Goal: Task Accomplishment & Management: Manage account settings

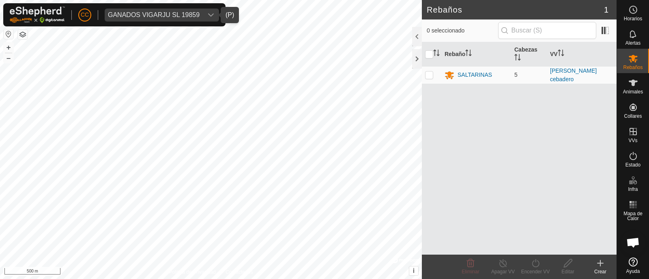
click at [161, 14] on div "GANADOS VIGARJU SL 19859" at bounding box center [154, 15] width 92 height 6
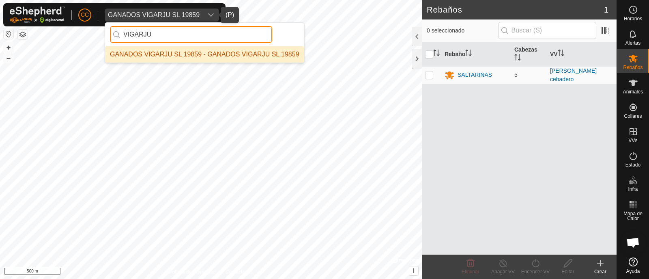
type input "VIGARJU"
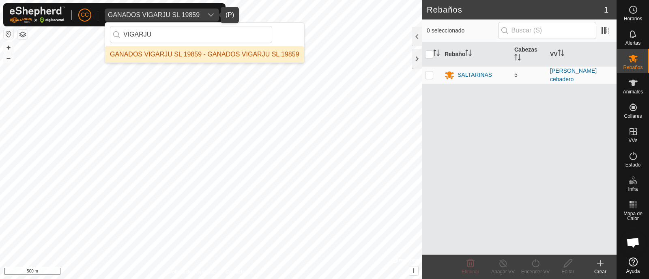
click at [180, 57] on li "GANADOS VIGARJU SL 19859 - GANADOS VIGARJU SL 19859" at bounding box center [204, 54] width 199 height 16
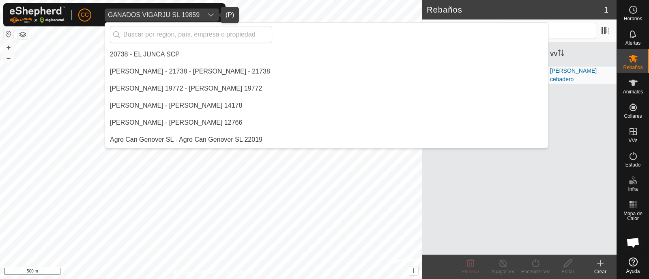
scroll to position [2386, 0]
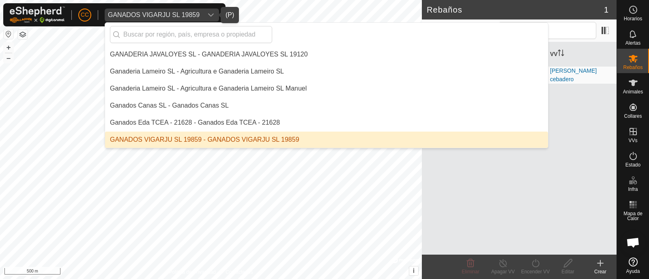
click at [207, 135] on li "GANADOS VIGARJU SL 19859 - GANADOS VIGARJU SL 19859" at bounding box center [326, 139] width 443 height 16
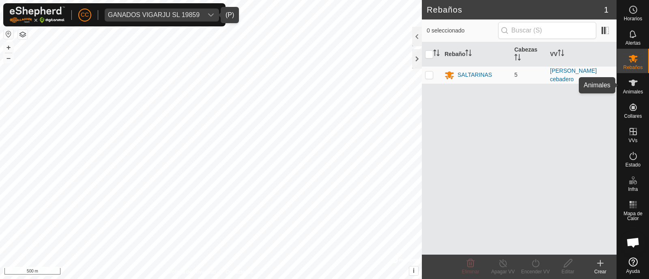
click at [642, 81] on div "Animales" at bounding box center [633, 85] width 32 height 24
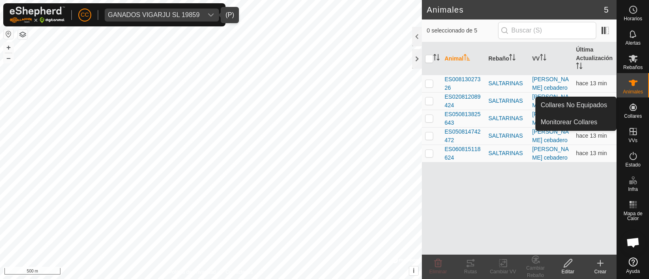
click at [636, 106] on icon at bounding box center [633, 106] width 7 height 7
click at [596, 99] on link "Collares No Equipados" at bounding box center [576, 105] width 80 height 16
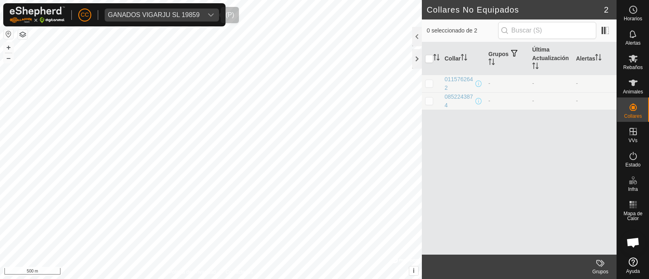
click at [157, 17] on div "GANADOS VIGARJU SL 19859" at bounding box center [154, 15] width 92 height 6
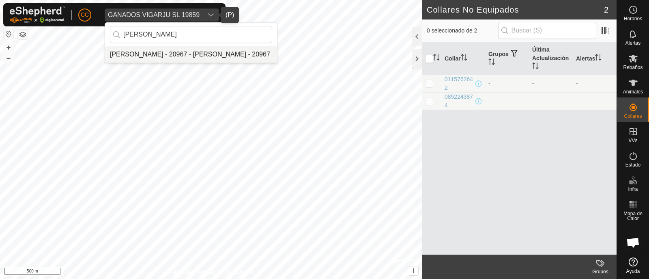
type input "jose luis te"
click at [196, 51] on li "[PERSON_NAME] - 20967 - [PERSON_NAME] - 20967" at bounding box center [191, 54] width 172 height 16
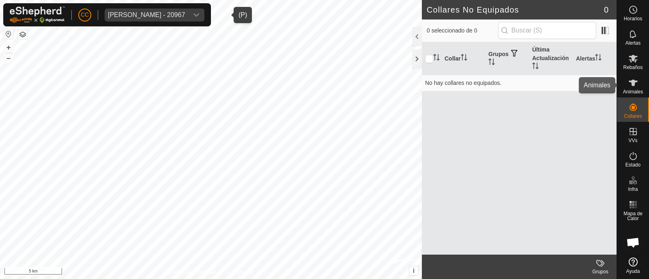
click at [635, 78] on icon at bounding box center [634, 83] width 10 height 10
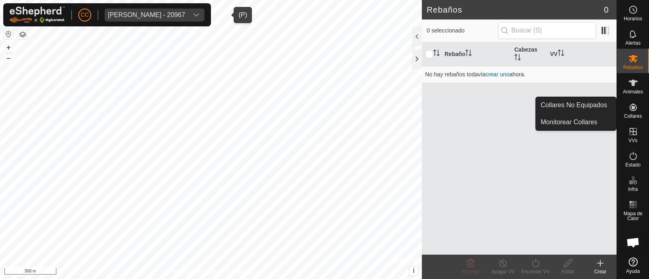
click at [635, 110] on icon at bounding box center [633, 106] width 7 height 7
click at [582, 100] on link "Collares No Equipados" at bounding box center [576, 105] width 80 height 16
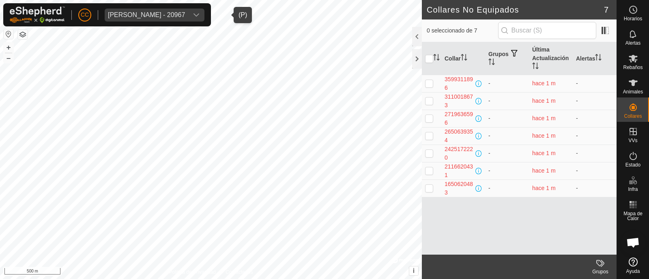
click at [188, 10] on span "Jose Luis Temprado Gomez - 20967" at bounding box center [147, 15] width 84 height 13
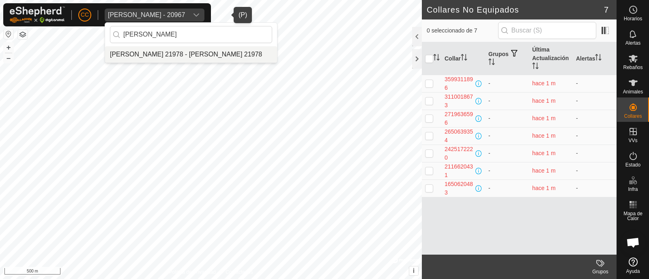
type input "inma"
click at [231, 55] on li "[PERSON_NAME] 21978 - [PERSON_NAME] 21978" at bounding box center [191, 54] width 172 height 16
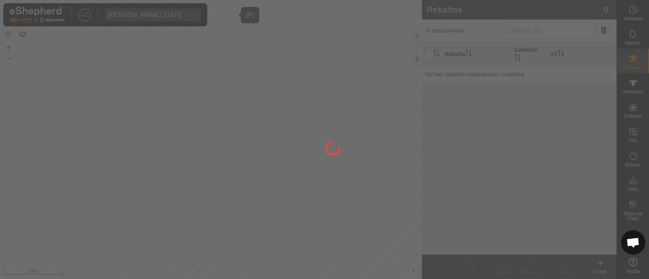
click at [628, 90] on div at bounding box center [324, 139] width 649 height 279
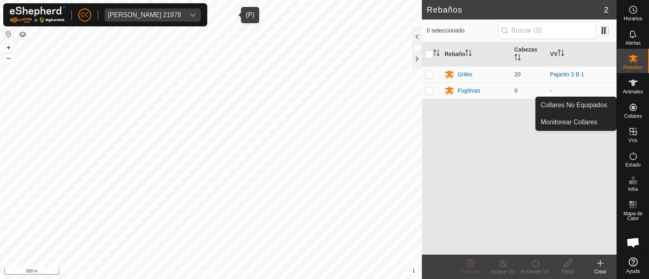
click at [634, 109] on icon at bounding box center [633, 106] width 7 height 7
click at [606, 101] on link "Collares No Equipados" at bounding box center [576, 105] width 80 height 16
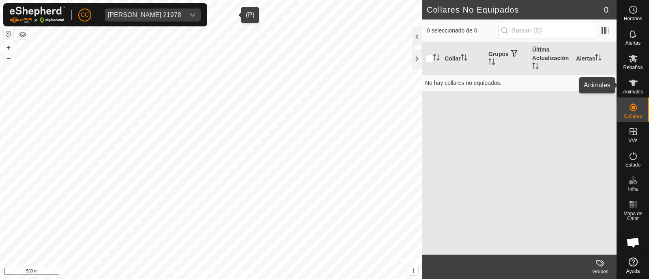
click at [632, 90] on span "Animales" at bounding box center [633, 91] width 20 height 5
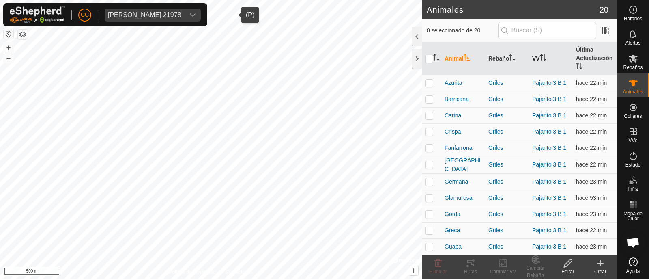
click at [537, 51] on th "VV" at bounding box center [551, 58] width 44 height 33
click at [585, 52] on th "Última Actualización" at bounding box center [595, 58] width 44 height 33
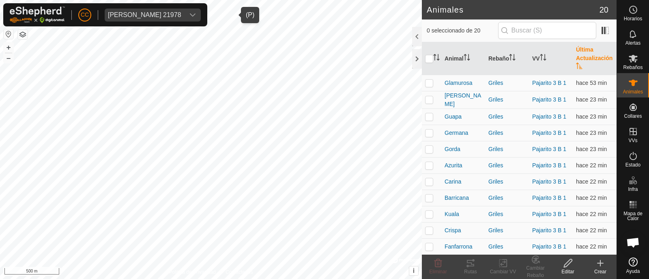
click at [585, 52] on th "Última Actualización" at bounding box center [595, 58] width 44 height 33
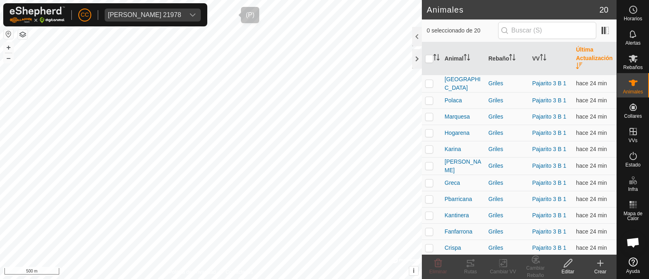
click at [181, 15] on div "Inmaculada Gutierrez Corbacho 21978" at bounding box center [144, 15] width 73 height 6
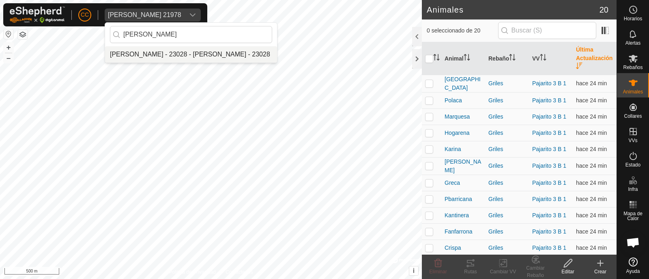
type input "cristina"
click at [192, 53] on li "[PERSON_NAME] - 23028 - [PERSON_NAME] - 23028" at bounding box center [191, 54] width 172 height 16
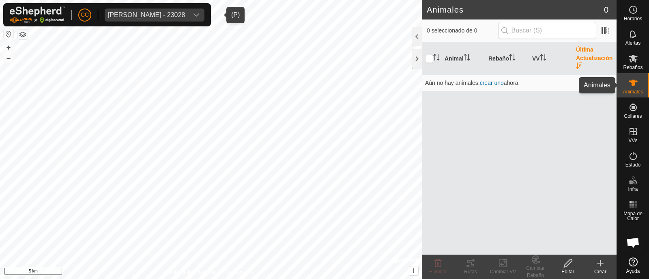
click at [644, 94] on div "Animales" at bounding box center [633, 85] width 32 height 24
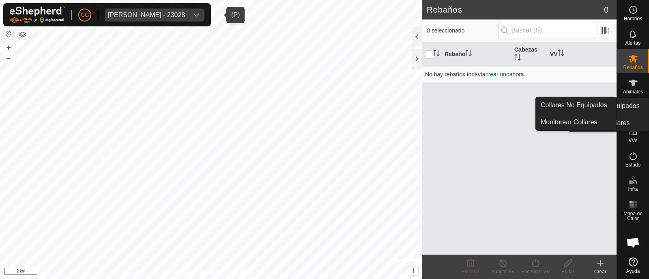
click at [634, 110] on icon at bounding box center [634, 107] width 10 height 10
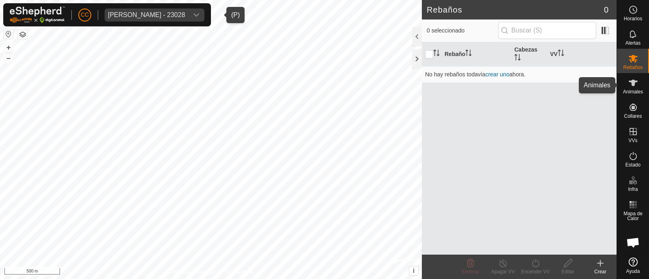
click at [631, 87] on icon at bounding box center [634, 83] width 10 height 10
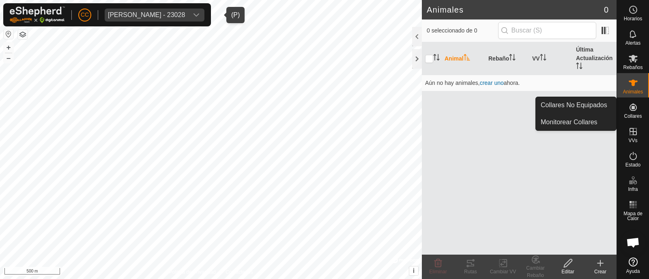
click at [635, 108] on icon at bounding box center [634, 107] width 10 height 10
click at [601, 106] on link "Collares No Equipados" at bounding box center [576, 105] width 80 height 16
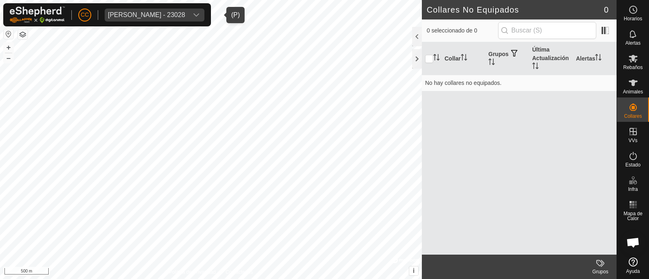
click at [188, 11] on span "Cristina Galan Castellano - 23028" at bounding box center [147, 15] width 84 height 13
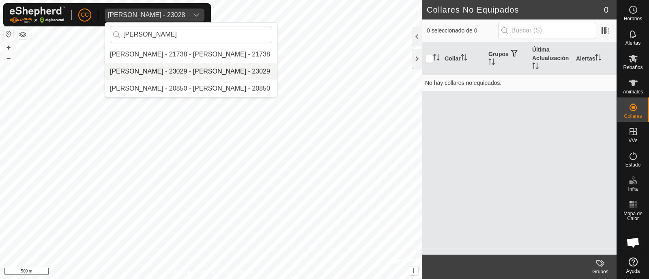
type input "albert"
click at [194, 71] on li "[PERSON_NAME] - 23029 - [PERSON_NAME] - 23029" at bounding box center [191, 71] width 172 height 16
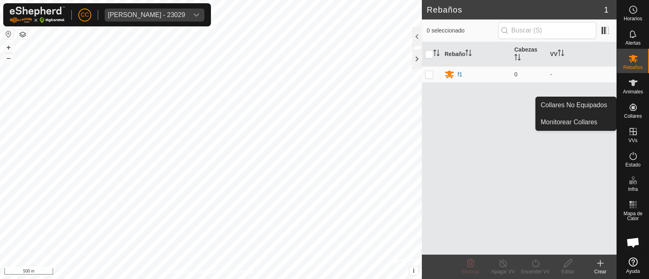
click at [634, 108] on icon at bounding box center [633, 106] width 7 height 7
click at [607, 108] on link "Collares No Equipados" at bounding box center [576, 105] width 80 height 16
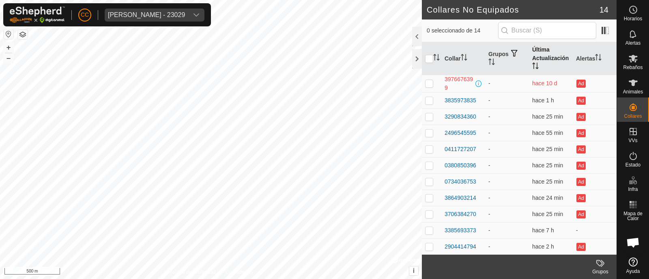
click at [536, 59] on th "Última Actualización" at bounding box center [551, 58] width 44 height 33
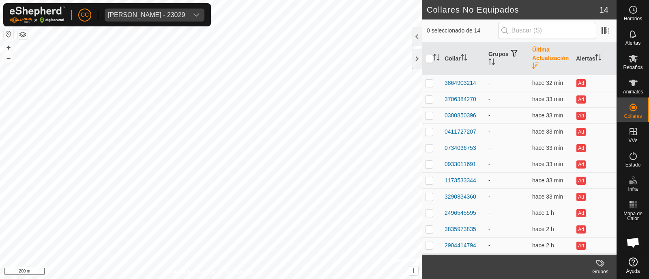
click at [633, 265] on icon at bounding box center [633, 261] width 9 height 9
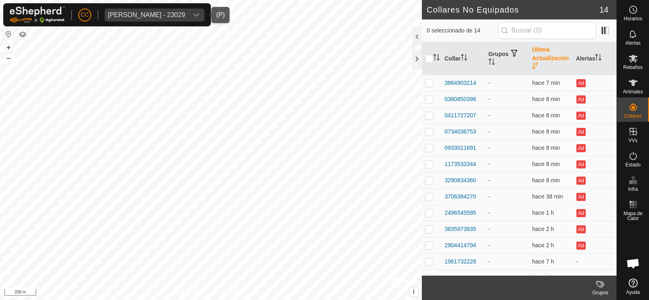
click at [177, 12] on div "Alberto Garcia Guijo - 23029" at bounding box center [146, 15] width 77 height 6
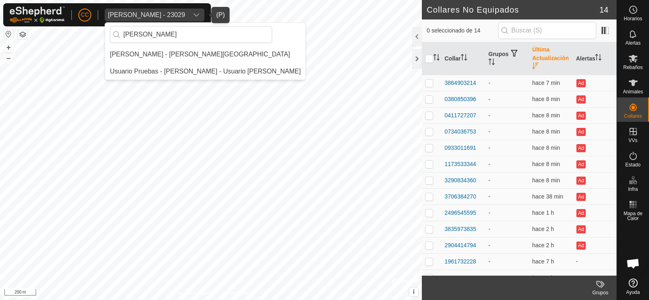
type input "alarcia"
click at [175, 53] on li "[PERSON_NAME] - [PERSON_NAME][GEOGRAPHIC_DATA]" at bounding box center [205, 54] width 200 height 16
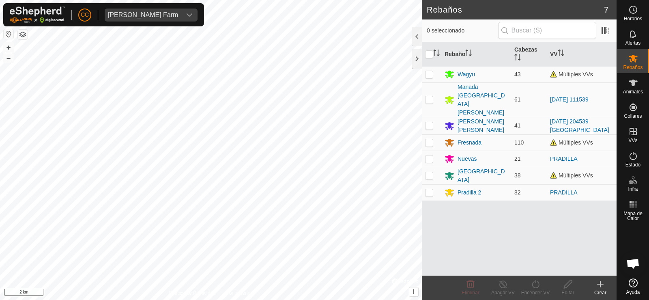
click at [600, 278] on icon at bounding box center [601, 284] width 10 height 10
click at [627, 84] on es-animals-svg-icon at bounding box center [633, 82] width 15 height 13
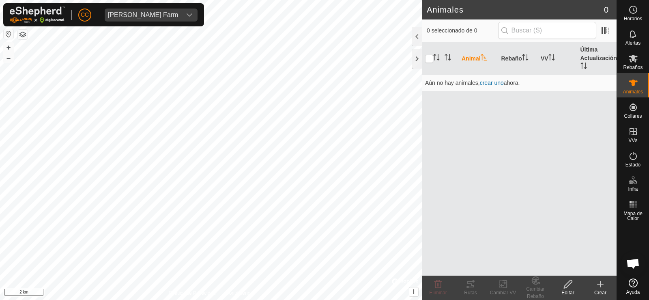
click at [628, 85] on es-animals-svg-icon at bounding box center [633, 82] width 15 height 13
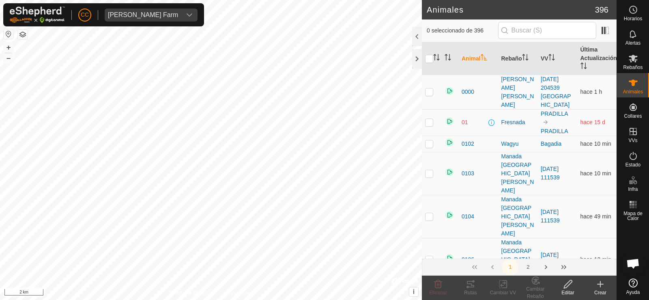
click at [597, 278] on icon at bounding box center [601, 284] width 10 height 10
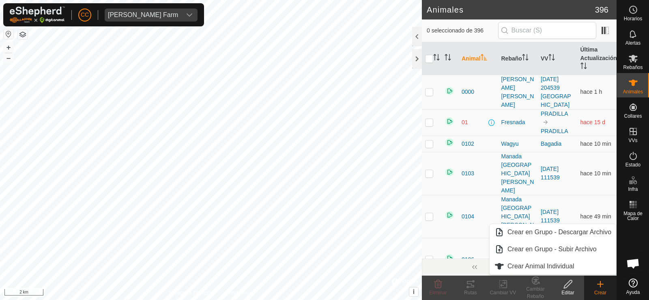
click at [611, 278] on create-svg-icon at bounding box center [600, 284] width 32 height 10
click at [186, 13] on icon "dropdown trigger" at bounding box center [189, 15] width 6 height 6
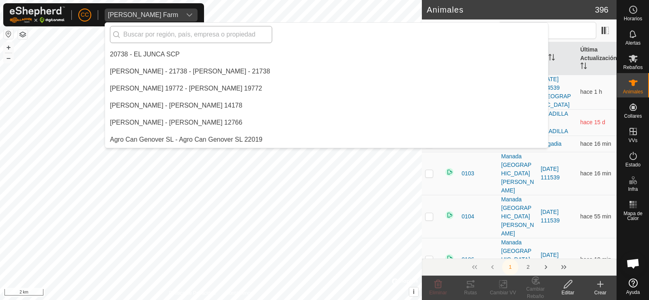
scroll to position [2437, 0]
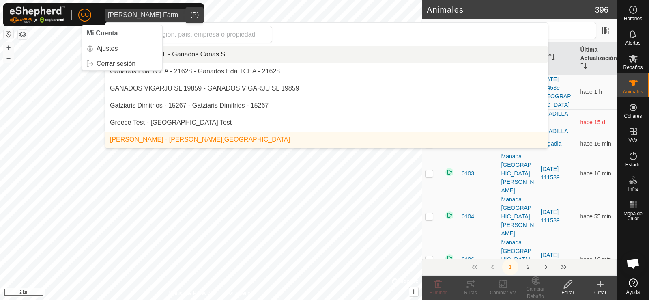
click at [126, 10] on span "[PERSON_NAME] Farm" at bounding box center [143, 15] width 77 height 13
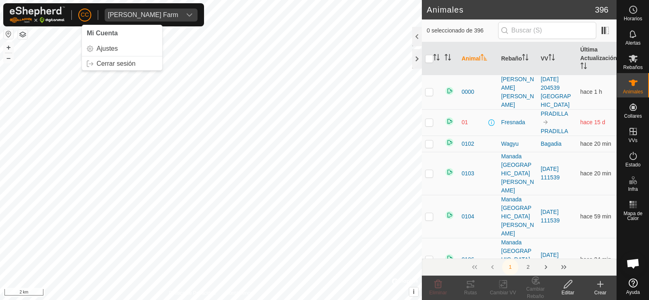
click at [88, 15] on span "CC" at bounding box center [85, 15] width 8 height 9
click at [119, 67] on link "Cerrar sesión" at bounding box center [122, 63] width 80 height 13
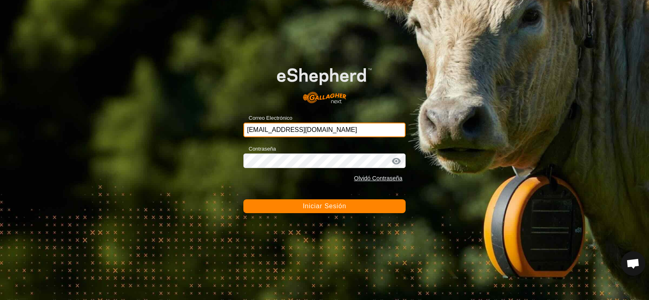
click at [333, 132] on input "ccallejero@digitanimal.com" at bounding box center [324, 130] width 162 height 15
drag, startPoint x: 341, startPoint y: 131, endPoint x: 233, endPoint y: 130, distance: 107.5
click at [233, 130] on div "Correo Electrónico ccallejero@digitanimal.com Contraseña Olvidó Contraseña Inic…" at bounding box center [324, 150] width 649 height 300
paste input "maria-sanchez@correoganadero.es"
type input "maria-sanchez@correoganadero.es"
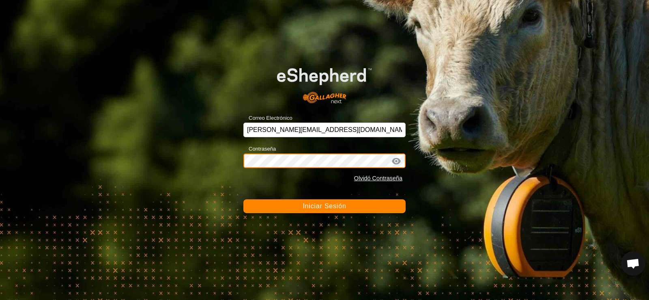
click at [192, 151] on div "Correo Electrónico maria-sanchez@correoganadero.es Contraseña Olvidó Contraseña…" at bounding box center [324, 150] width 649 height 300
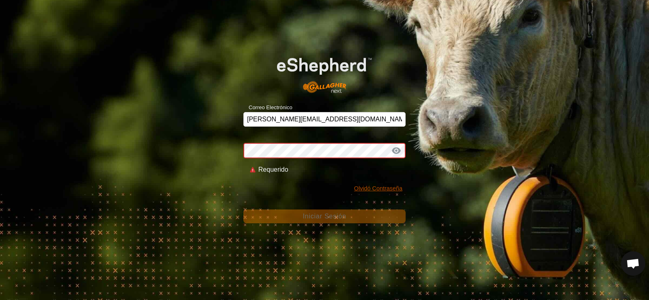
click at [363, 186] on link "Olvidó Contraseña" at bounding box center [378, 188] width 48 height 6
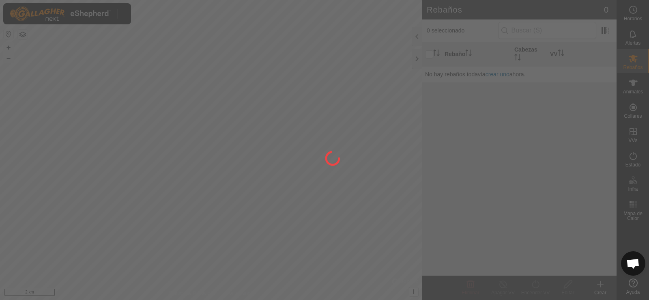
click at [122, 16] on div at bounding box center [324, 150] width 649 height 300
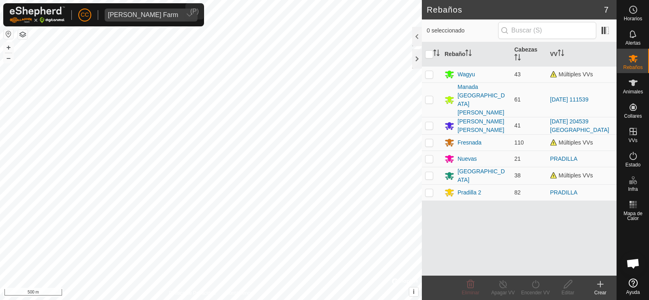
click at [121, 13] on div "[PERSON_NAME] Farm" at bounding box center [143, 15] width 70 height 6
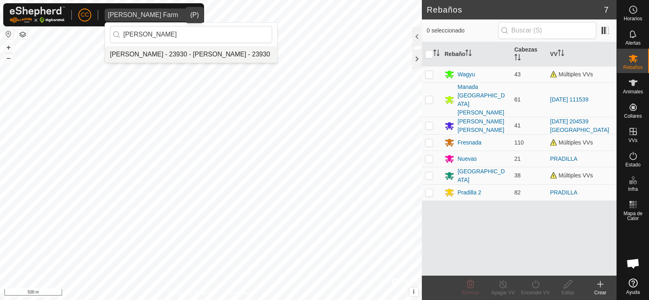
type input "[PERSON_NAME]"
click at [187, 56] on li "[PERSON_NAME] - 23930 - [PERSON_NAME] - 23930" at bounding box center [191, 54] width 172 height 16
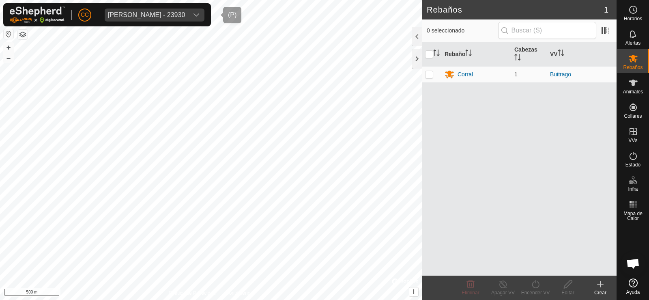
click at [185, 13] on div "[PERSON_NAME] - 23930" at bounding box center [146, 15] width 77 height 6
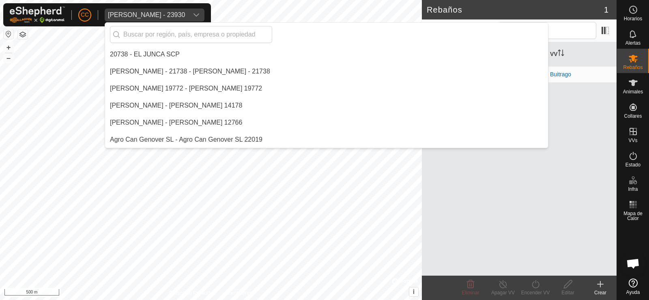
scroll to position [1994, 0]
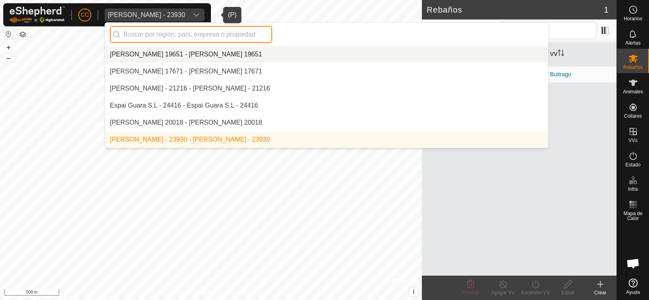
click at [131, 29] on input "text" at bounding box center [191, 34] width 162 height 17
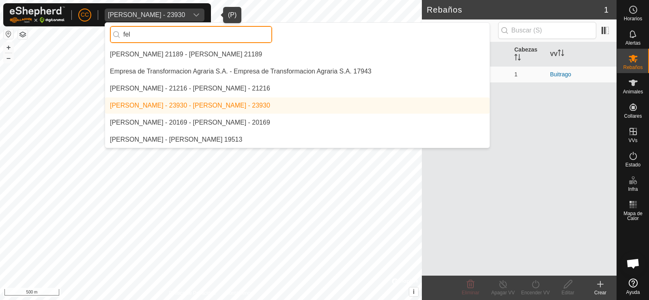
scroll to position [0, 0]
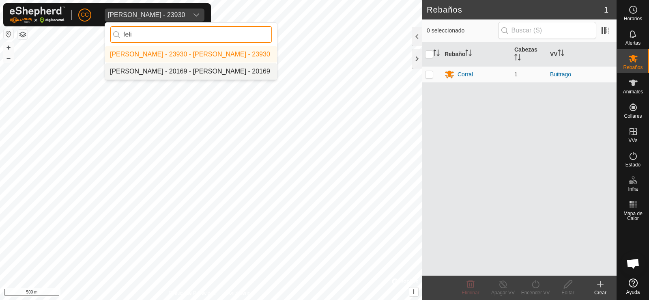
type input "feli"
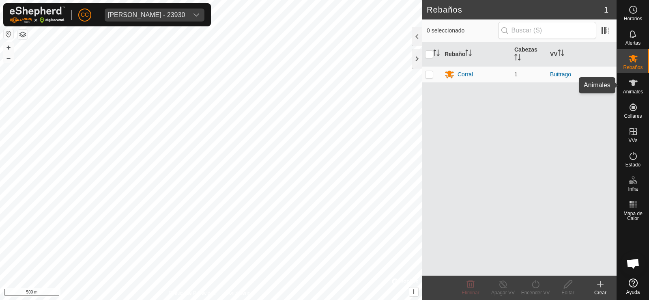
click at [641, 90] on span "Animales" at bounding box center [633, 91] width 20 height 5
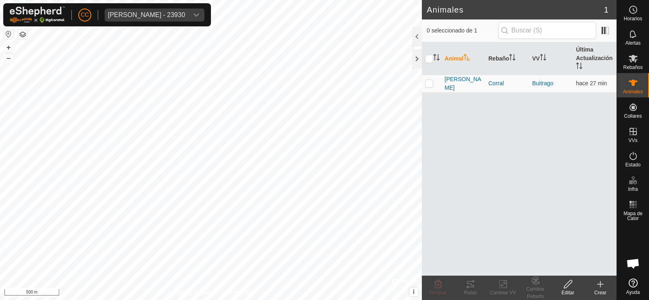
click at [4, 31] on button "button" at bounding box center [9, 34] width 10 height 10
click at [152, 14] on div "[PERSON_NAME] - 23930" at bounding box center [146, 15] width 77 height 6
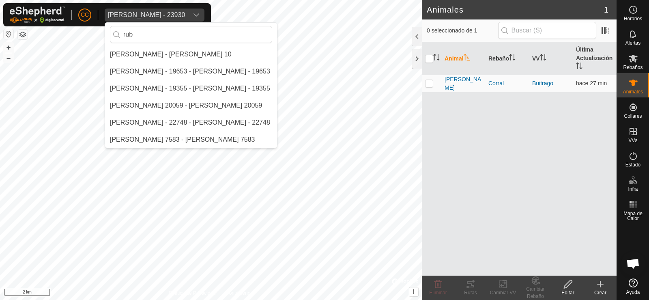
scroll to position [17, 0]
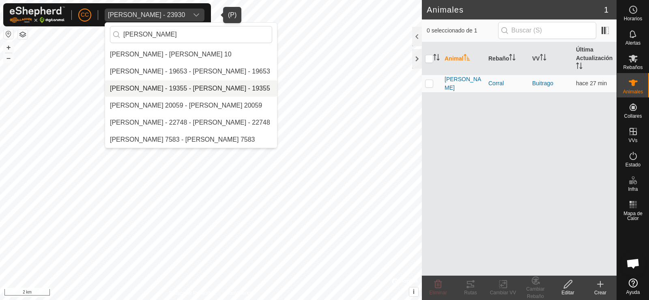
type input "[PERSON_NAME]"
click at [159, 84] on li "[PERSON_NAME] - 19355 - [PERSON_NAME] - 19355" at bounding box center [191, 88] width 172 height 16
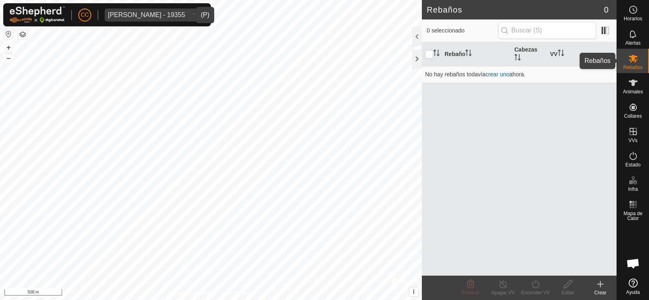
click at [639, 68] on span "Rebaños" at bounding box center [632, 67] width 19 height 5
click at [637, 79] on icon at bounding box center [634, 83] width 10 height 10
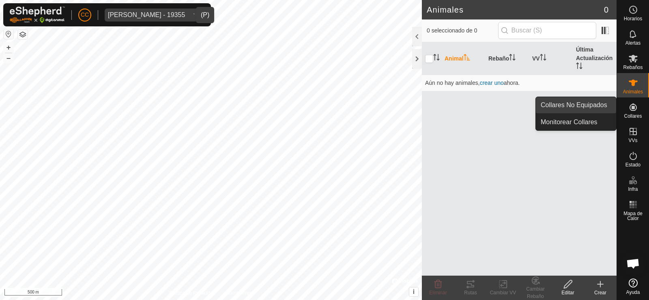
drag, startPoint x: 631, startPoint y: 116, endPoint x: 608, endPoint y: 112, distance: 23.1
click at [631, 116] on span "Collares" at bounding box center [633, 116] width 18 height 5
click at [594, 109] on link "Collares No Equipados" at bounding box center [576, 105] width 80 height 16
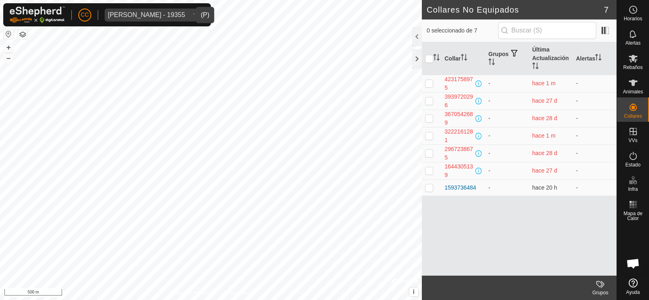
click at [162, 14] on div "[PERSON_NAME] - 19355" at bounding box center [146, 15] width 77 height 6
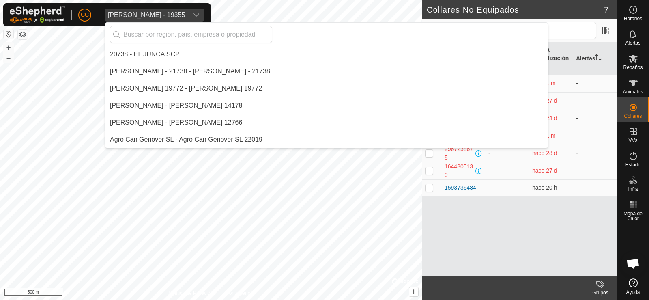
scroll to position [5522, 0]
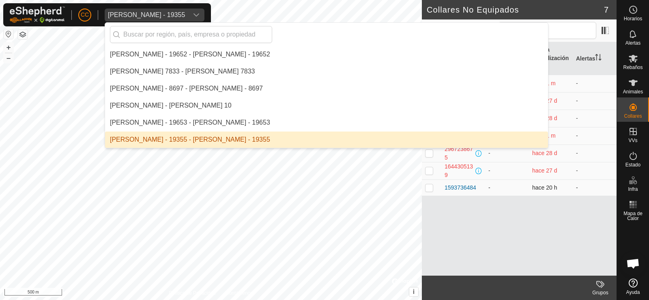
click at [552, 195] on td "hace 20 h" at bounding box center [551, 187] width 44 height 16
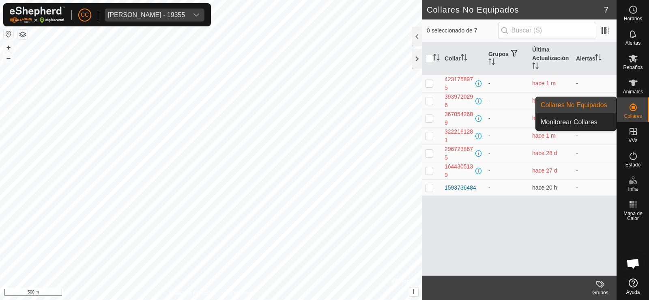
click at [640, 110] on es-neckbands-svg-icon at bounding box center [633, 107] width 15 height 13
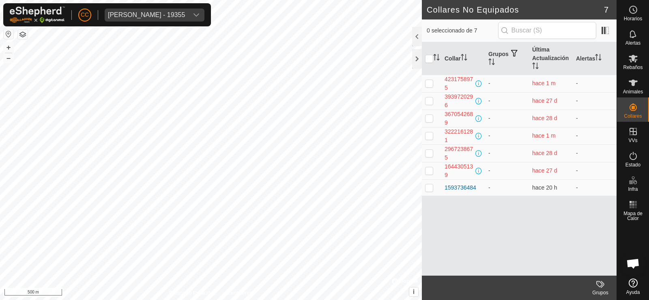
click at [467, 218] on div "Collar Grupos Última Actualización Alertas 4231758975 - hace 1 m - 3939720296 -…" at bounding box center [519, 158] width 195 height 233
click at [172, 14] on div "[PERSON_NAME] - 19355" at bounding box center [146, 15] width 77 height 6
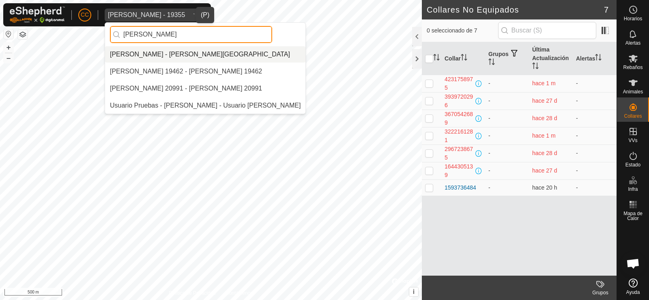
click at [188, 34] on input "[PERSON_NAME]" at bounding box center [191, 34] width 162 height 17
type input "greg"
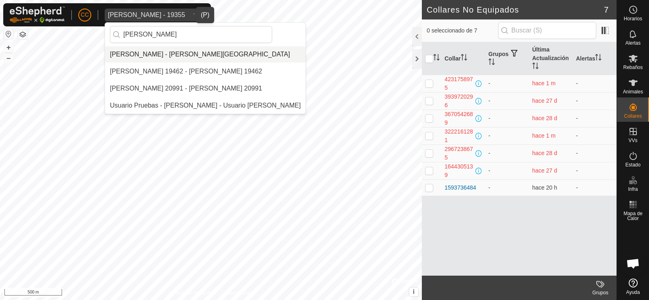
click at [194, 45] on div "greg" at bounding box center [205, 35] width 200 height 24
click at [192, 53] on li "[PERSON_NAME] - [PERSON_NAME][GEOGRAPHIC_DATA]" at bounding box center [205, 54] width 200 height 16
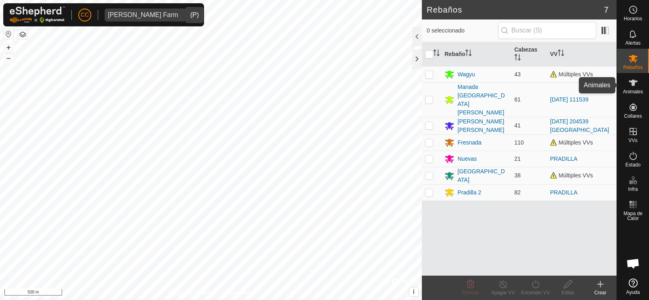
click at [636, 81] on icon at bounding box center [633, 83] width 9 height 6
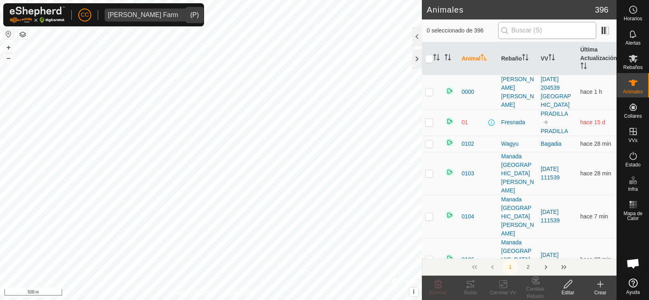
click at [565, 37] on input "text" at bounding box center [547, 30] width 98 height 17
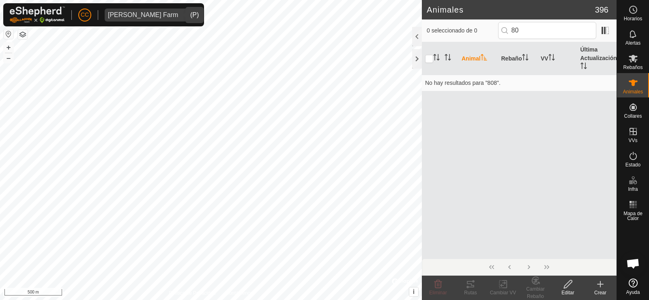
type input "8"
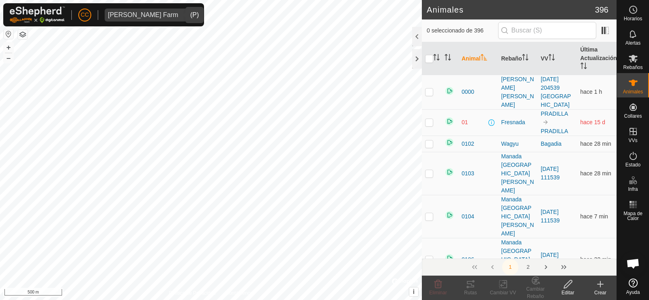
click at [605, 290] on div "Crear" at bounding box center [600, 292] width 32 height 7
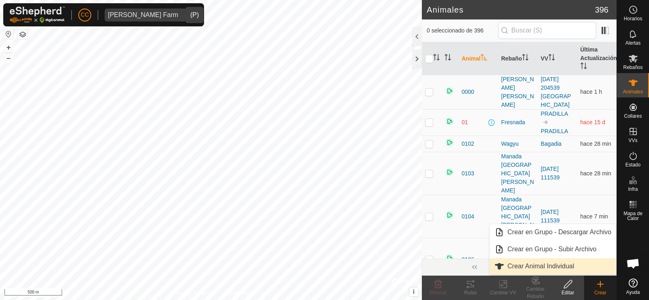
click at [545, 263] on link "Crear Animal Individual" at bounding box center [553, 266] width 127 height 16
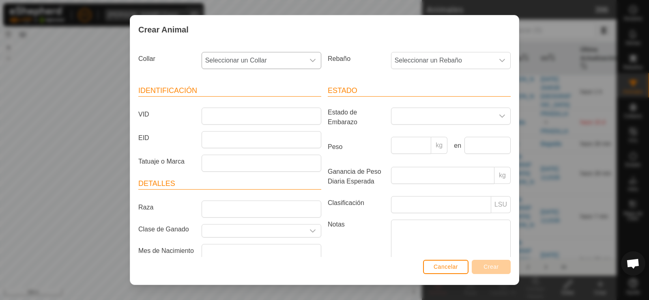
click at [258, 63] on span "Seleccionar un Collar" at bounding box center [253, 60] width 103 height 16
type input "80857"
drag, startPoint x: 244, startPoint y: 77, endPoint x: 168, endPoint y: 78, distance: 76.3
click at [168, 78] on section "Collar Seleccionar un Collar 80857 No results found Rebaño Seleccionar un Rebañ…" at bounding box center [324, 169] width 373 height 241
click at [439, 263] on button "Cancelar" at bounding box center [445, 267] width 45 height 14
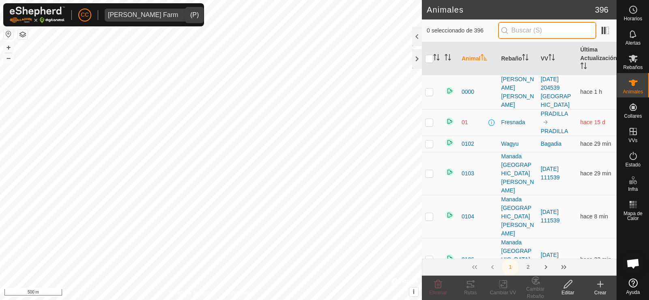
click at [536, 34] on input "text" at bounding box center [547, 30] width 98 height 17
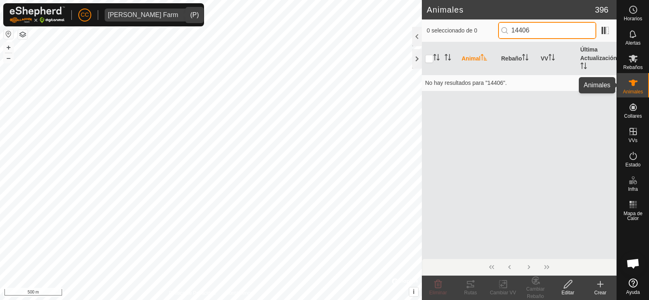
type input "14406"
click at [554, 29] on input "14406" at bounding box center [547, 30] width 98 height 17
drag, startPoint x: 554, startPoint y: 29, endPoint x: 486, endPoint y: 29, distance: 67.8
click at [486, 29] on div "0 seleccionado de 0 14406" at bounding box center [519, 30] width 185 height 17
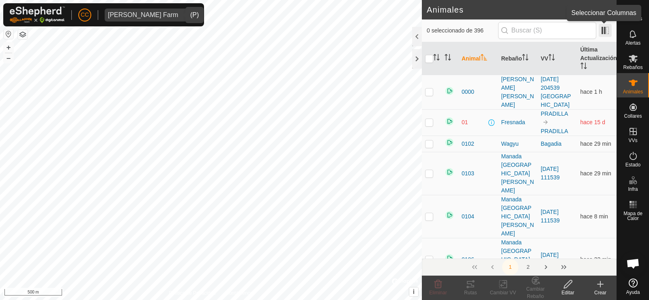
click at [605, 31] on span at bounding box center [605, 30] width 13 height 13
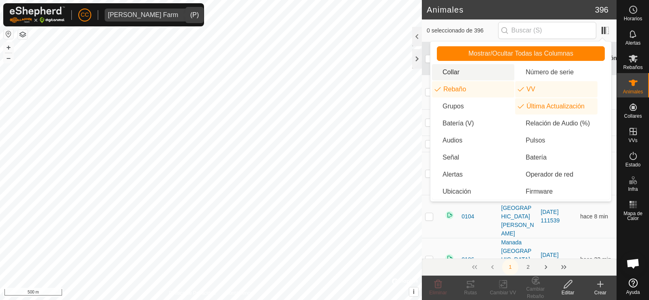
click at [452, 72] on li "Collar" at bounding box center [473, 72] width 82 height 16
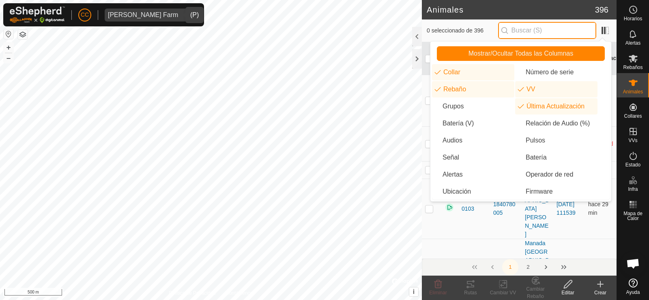
click at [539, 36] on input "text" at bounding box center [547, 30] width 98 height 17
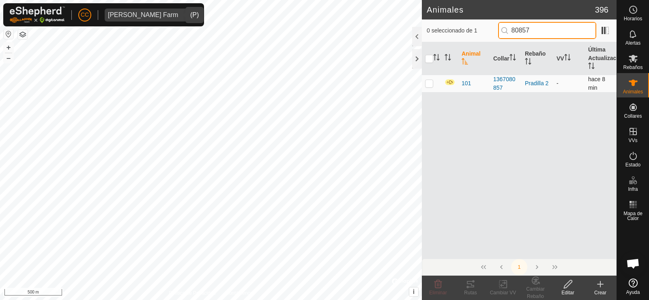
type input "80857"
click at [429, 82] on p-checkbox at bounding box center [429, 83] width 8 height 6
checkbox input "true"
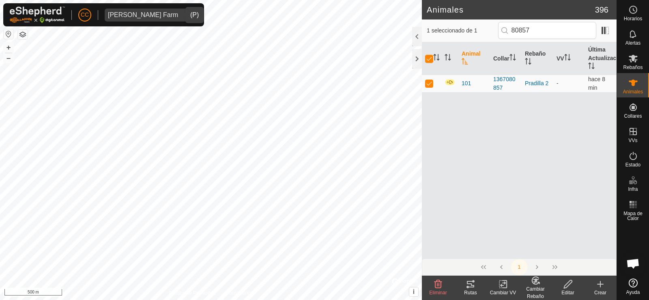
click at [571, 285] on icon at bounding box center [568, 284] width 10 height 10
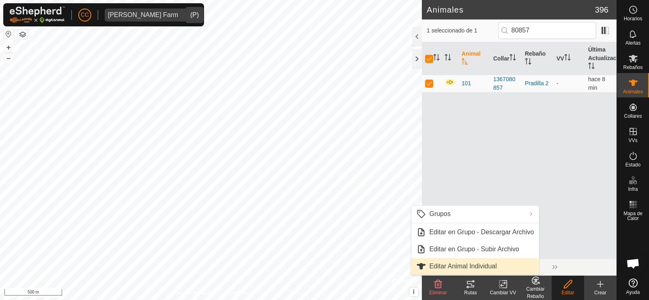
click at [463, 263] on link "Editar Animal Individual" at bounding box center [474, 266] width 127 height 16
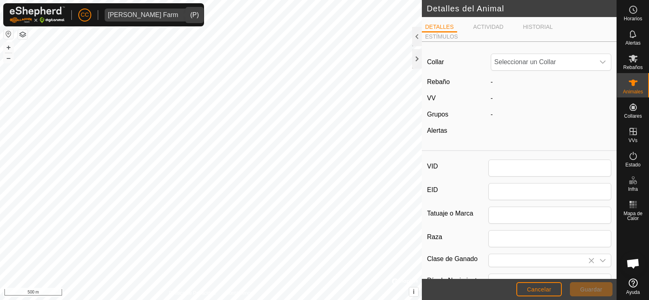
type input "101"
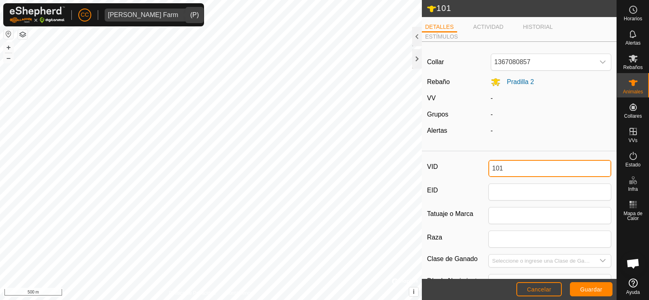
drag, startPoint x: 506, startPoint y: 167, endPoint x: 433, endPoint y: 153, distance: 74.8
click at [433, 153] on article "Collar 1367080857 Rebaño Pradilla 2 VV - Grupos - Alertas - VID 101 EID Tatuaje…" at bounding box center [519, 227] width 195 height 358
type input "8507"
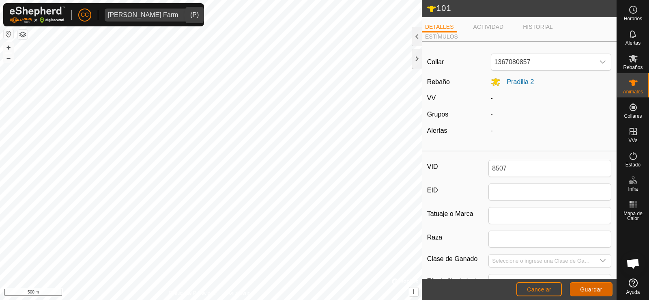
click at [592, 288] on span "Guardar" at bounding box center [591, 289] width 22 height 6
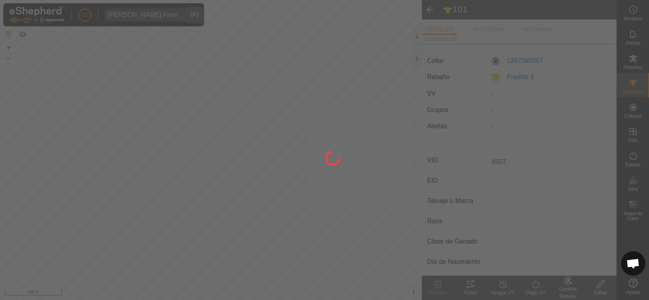
type input "-"
type input "0 kg"
type input "-"
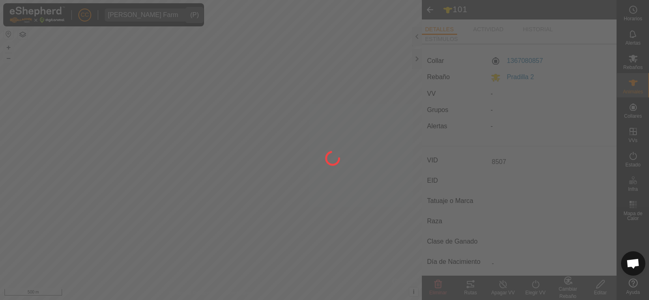
type input "-"
type input "101"
type input "-"
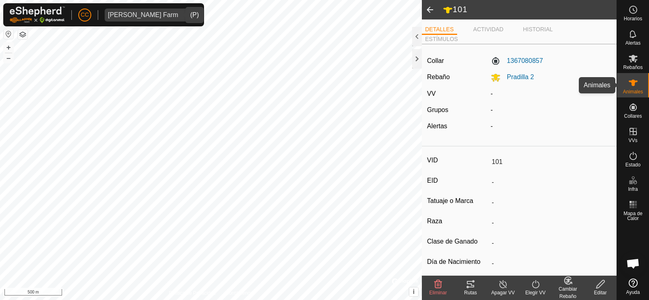
click at [621, 84] on div "Animales" at bounding box center [633, 85] width 32 height 24
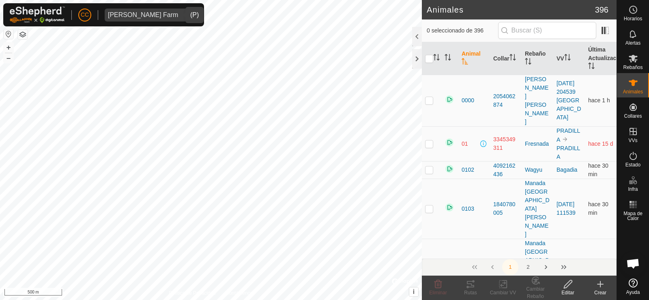
click at [571, 35] on input "text" at bounding box center [547, 30] width 98 height 17
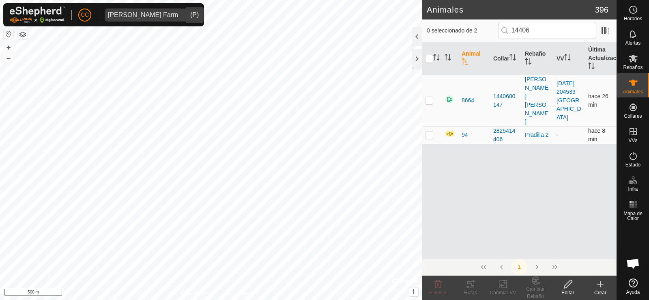
type input "14406"
click at [434, 126] on td at bounding box center [431, 134] width 19 height 17
checkbox input "true"
click at [573, 286] on icon at bounding box center [568, 284] width 10 height 10
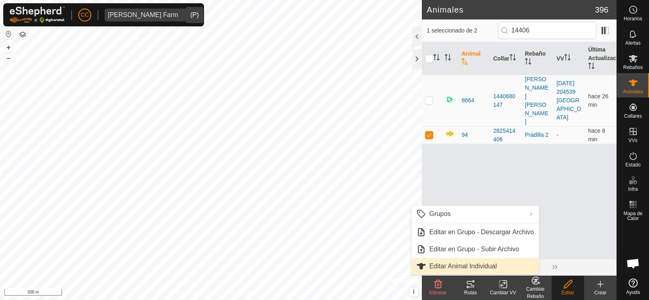
click at [502, 268] on link "Editar Animal Individual" at bounding box center [474, 266] width 127 height 16
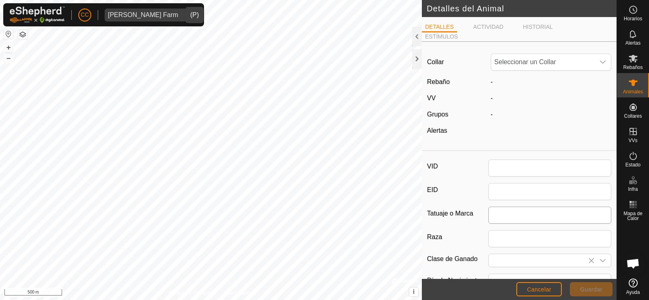
type input "94"
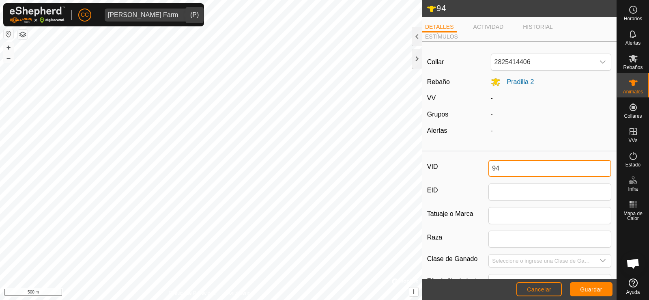
drag, startPoint x: 530, startPoint y: 172, endPoint x: 424, endPoint y: 161, distance: 106.0
click at [424, 161] on div "VID 94 EID Tatuaje o Marca Raza Clase de Ganado Día de Nacimiento Edad - Estado…" at bounding box center [519, 280] width 195 height 251
type input "2652"
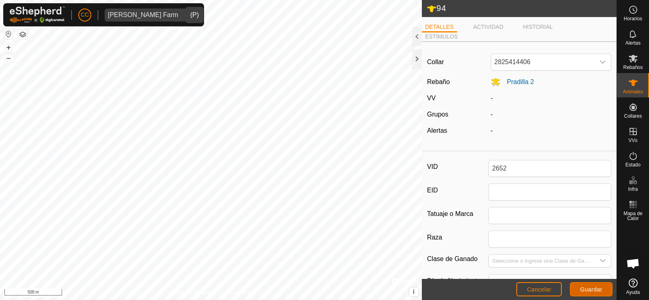
click at [604, 288] on button "Guardar" at bounding box center [591, 289] width 43 height 14
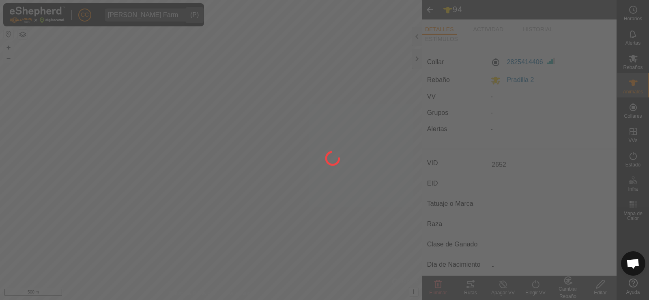
type input "-"
type input "0 kg"
type input "-"
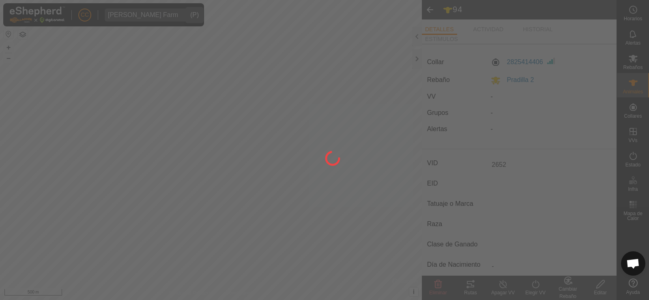
type input "-"
type input "94"
type input "-"
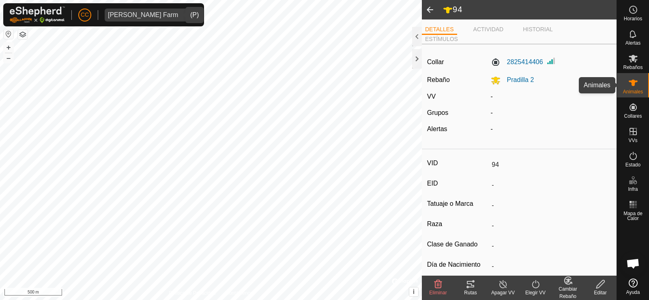
click at [629, 81] on icon at bounding box center [633, 83] width 9 height 6
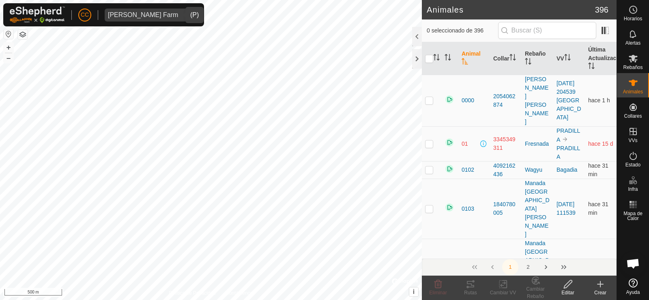
click at [549, 22] on input "text" at bounding box center [547, 30] width 98 height 17
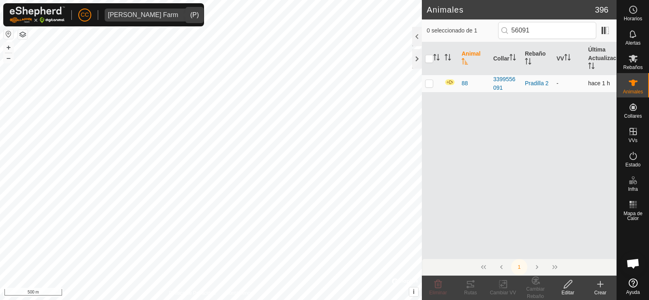
type input "56091"
drag, startPoint x: 437, startPoint y: 85, endPoint x: 431, endPoint y: 85, distance: 6.1
click at [435, 85] on td at bounding box center [431, 83] width 19 height 17
checkbox input "true"
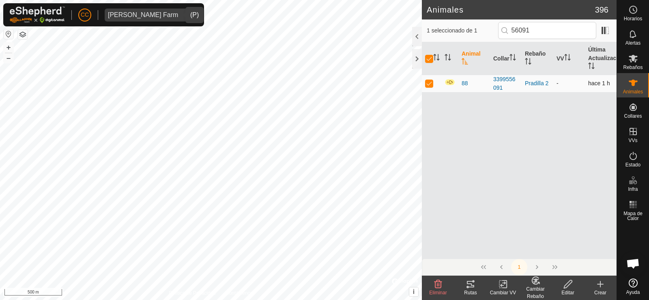
click at [431, 85] on p-checkbox at bounding box center [429, 83] width 8 height 6
checkbox input "false"
click at [432, 85] on p-checkbox at bounding box center [429, 83] width 8 height 6
checkbox input "true"
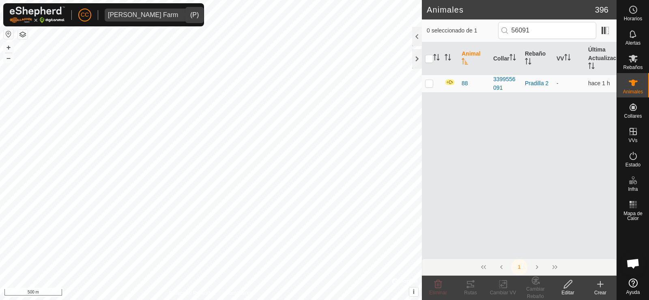
checkbox input "true"
click at [569, 285] on icon at bounding box center [568, 284] width 8 height 8
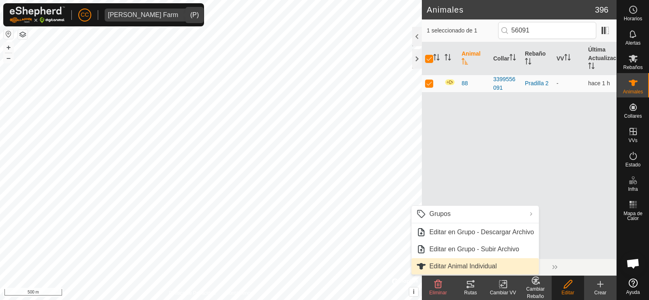
click at [475, 265] on link "Editar Animal Individual" at bounding box center [474, 266] width 127 height 16
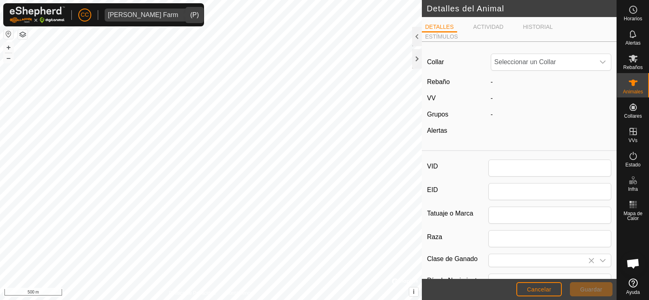
type input "88"
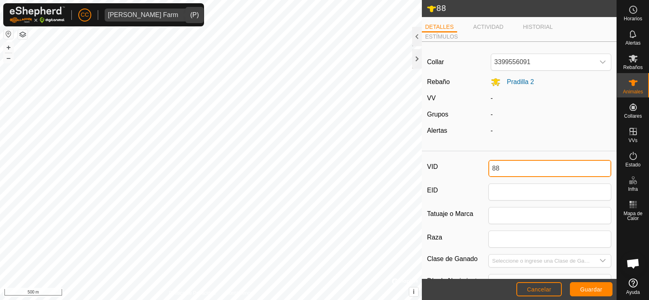
drag, startPoint x: 501, startPoint y: 170, endPoint x: 493, endPoint y: 171, distance: 8.2
click at [493, 171] on input "88" at bounding box center [550, 168] width 123 height 17
type input "8204"
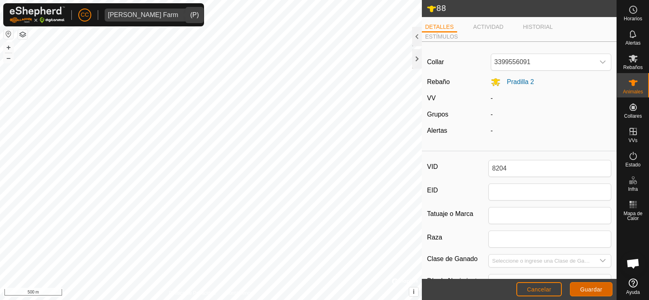
click at [583, 289] on span "Guardar" at bounding box center [591, 289] width 22 height 6
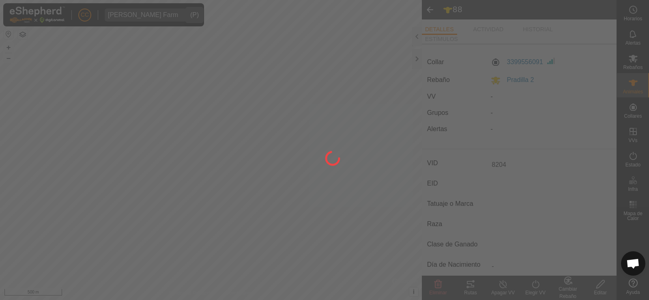
type input "-"
type input "0 kg"
type input "-"
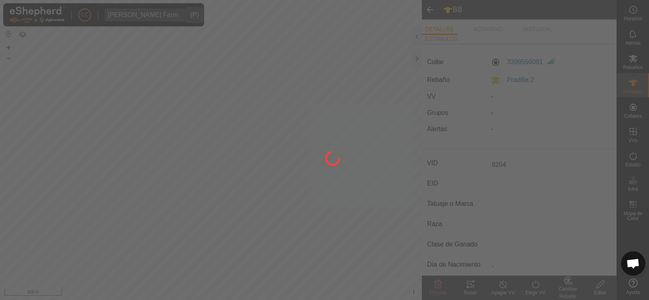
type input "-"
type input "88"
type input "-"
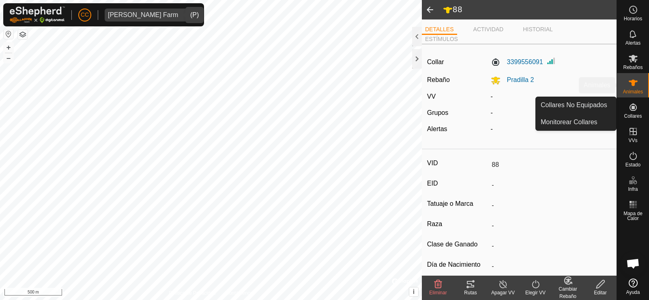
click at [627, 94] on span "Animales" at bounding box center [633, 91] width 20 height 5
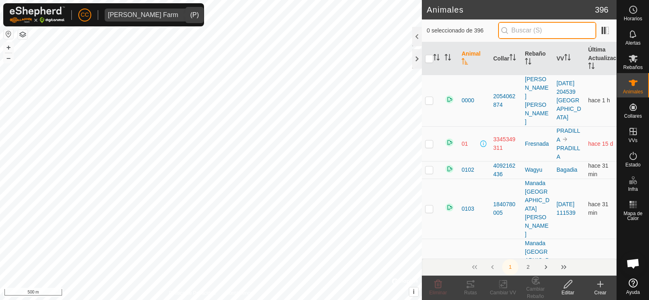
click at [552, 30] on input "text" at bounding box center [547, 30] width 98 height 17
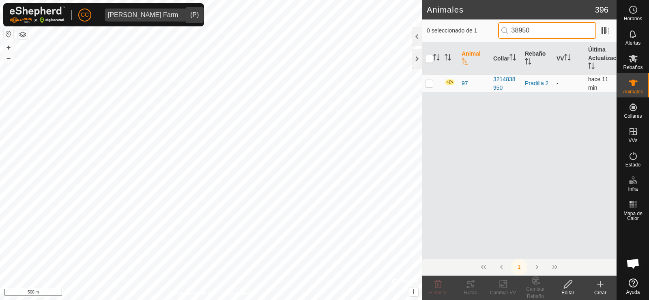
type input "38950"
drag, startPoint x: 432, startPoint y: 82, endPoint x: 436, endPoint y: 90, distance: 9.3
click at [431, 82] on p-checkbox at bounding box center [429, 83] width 8 height 6
checkbox input "true"
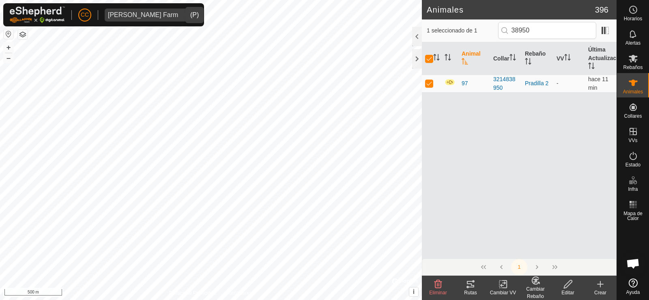
click at [566, 287] on icon at bounding box center [568, 284] width 8 height 8
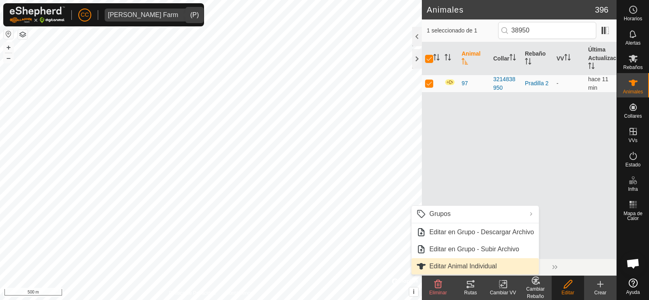
click at [488, 268] on link "Editar Animal Individual" at bounding box center [474, 266] width 127 height 16
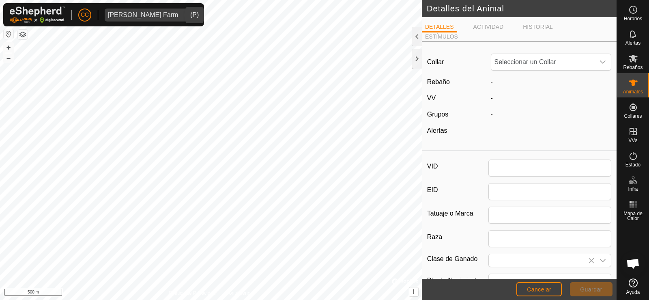
type input "97"
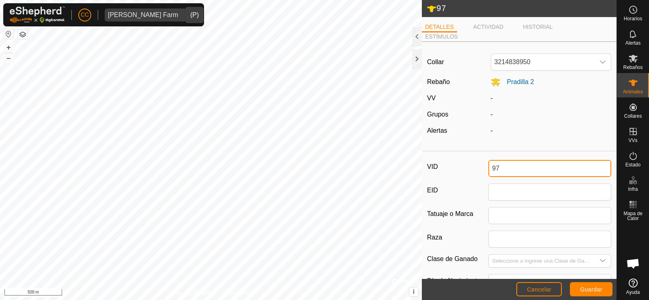
drag, startPoint x: 500, startPoint y: 168, endPoint x: 458, endPoint y: 172, distance: 42.4
click at [458, 172] on div "VID 97" at bounding box center [519, 168] width 184 height 17
type input "2"
type input "8383"
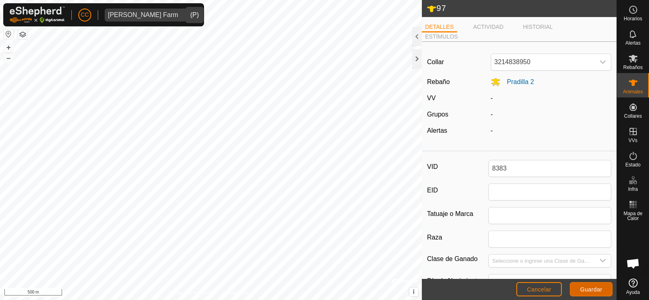
click at [592, 293] on button "Guardar" at bounding box center [591, 289] width 43 height 14
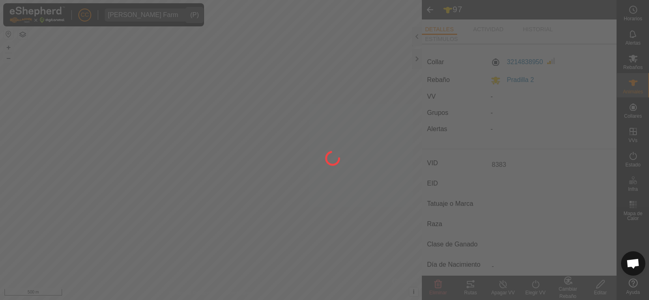
type input "-"
type input "0 kg"
type input "-"
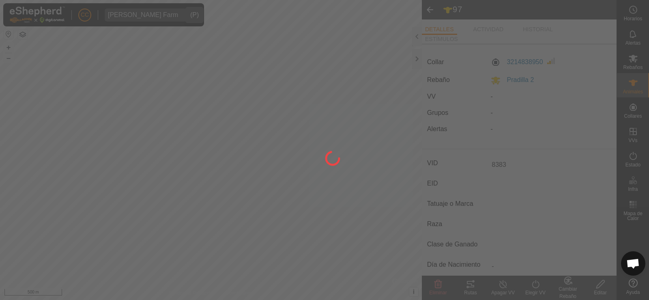
type input "-"
type input "97"
type input "-"
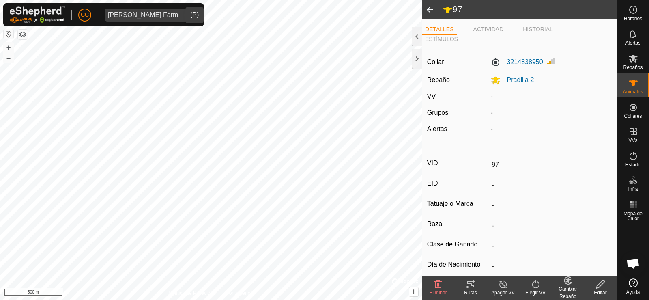
click at [598, 285] on icon at bounding box center [601, 284] width 8 height 8
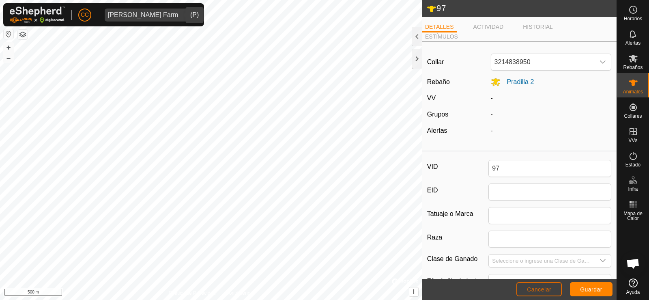
click at [544, 289] on span "Cancelar" at bounding box center [539, 289] width 24 height 6
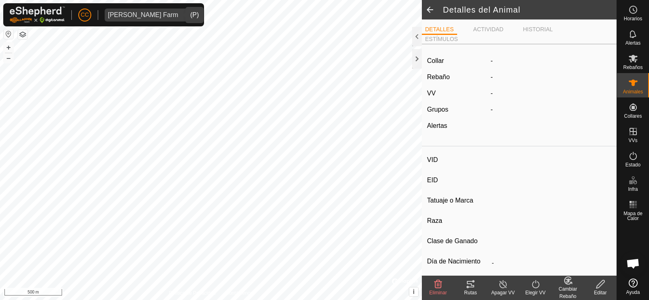
type input "8383"
type input "-"
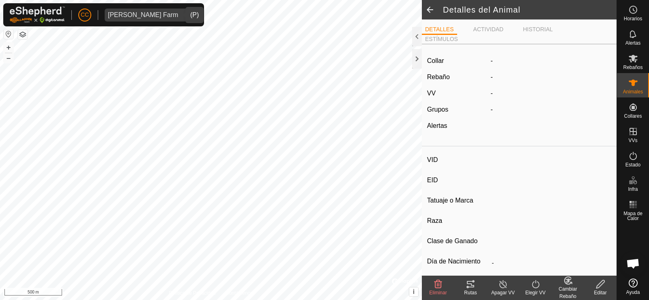
type input "0 kg"
type input "-"
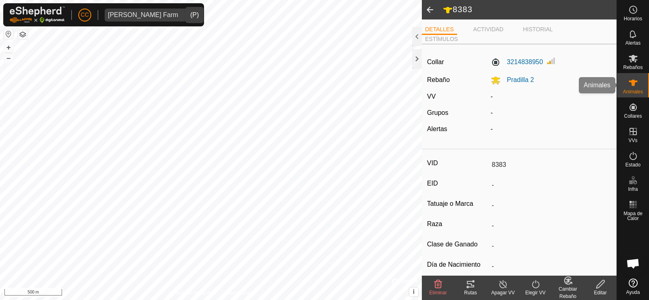
click at [638, 84] on icon at bounding box center [634, 83] width 10 height 10
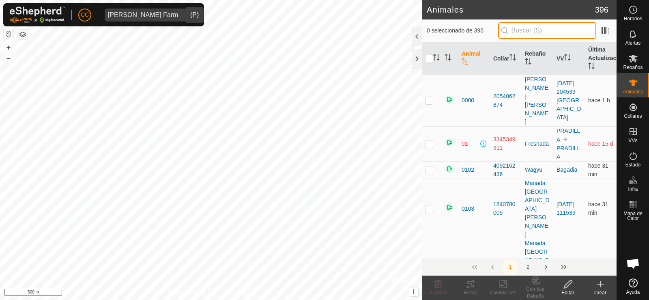
click at [564, 27] on input "text" at bounding box center [547, 30] width 98 height 17
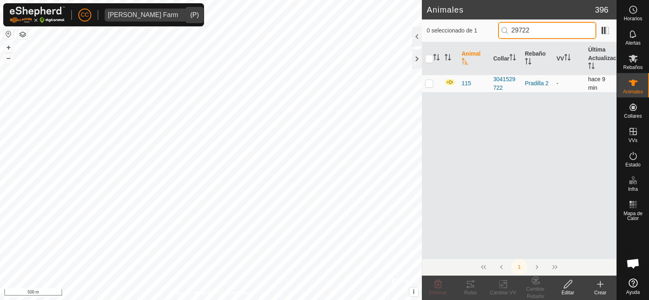
type input "29722"
drag, startPoint x: 430, startPoint y: 84, endPoint x: 433, endPoint y: 90, distance: 6.4
click at [430, 84] on p-checkbox at bounding box center [429, 83] width 8 height 6
checkbox input "true"
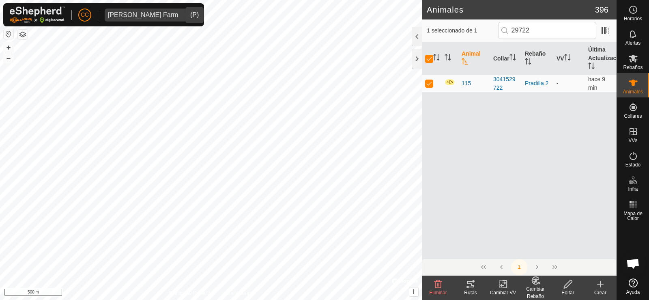
click at [563, 283] on icon at bounding box center [568, 284] width 10 height 10
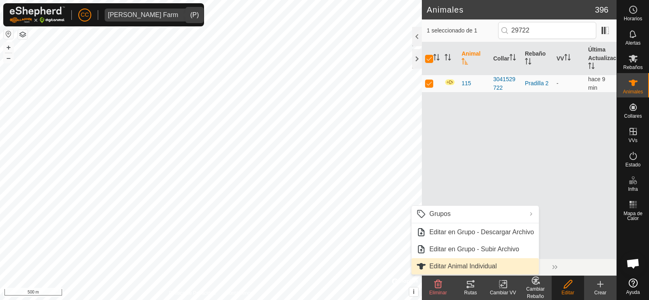
click at [499, 261] on link "Editar Animal Individual" at bounding box center [474, 266] width 127 height 16
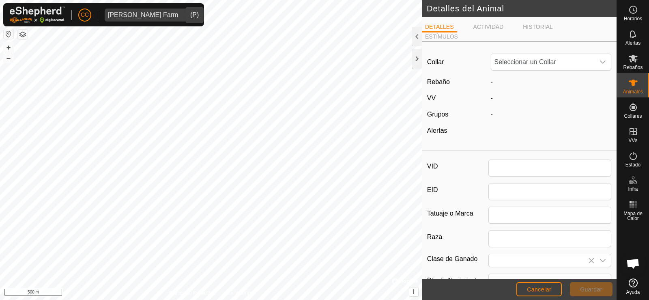
type input "115"
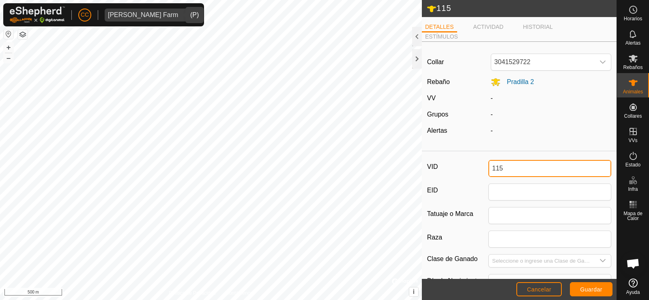
drag, startPoint x: 524, startPoint y: 164, endPoint x: 433, endPoint y: 169, distance: 91.0
click at [436, 168] on div "VID 115" at bounding box center [519, 168] width 184 height 17
type input "8972"
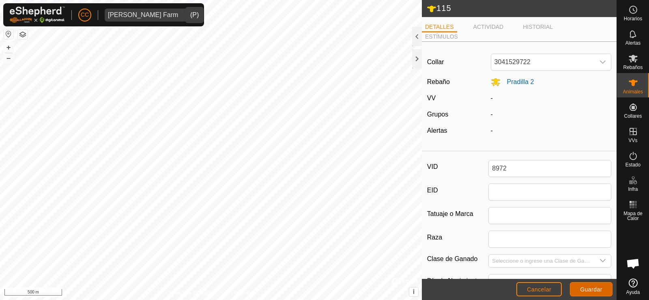
click at [589, 287] on span "Guardar" at bounding box center [591, 289] width 22 height 6
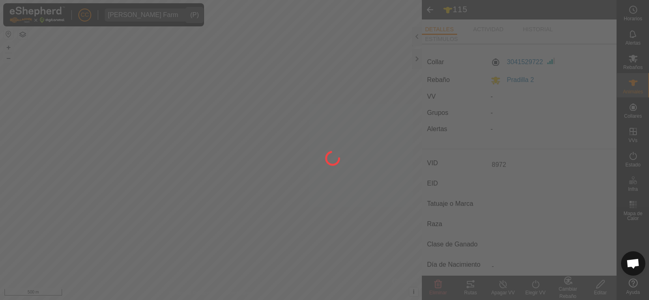
type input "-"
type input "0 kg"
type input "-"
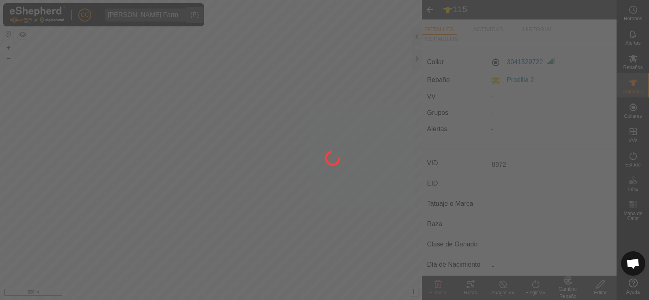
type input "-"
type input "115"
type input "-"
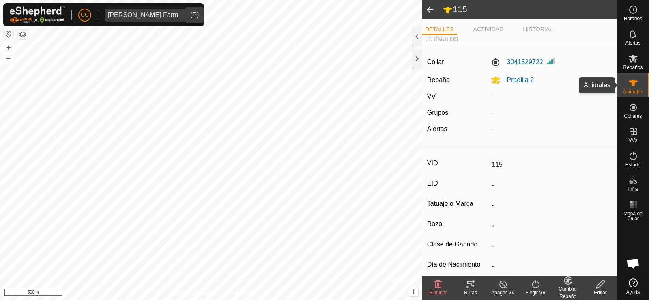
click at [638, 86] on icon at bounding box center [634, 83] width 10 height 10
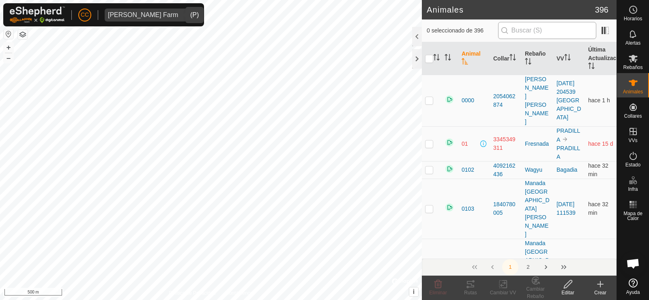
click at [573, 30] on input "text" at bounding box center [547, 30] width 98 height 17
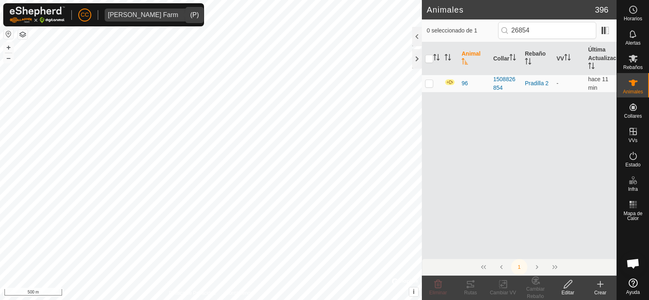
drag, startPoint x: 536, startPoint y: 31, endPoint x: 472, endPoint y: 33, distance: 65.0
click at [473, 33] on div "0 seleccionado de 1 26854" at bounding box center [519, 30] width 185 height 17
type input "75375"
click at [429, 82] on p-checkbox at bounding box center [429, 83] width 8 height 6
checkbox input "true"
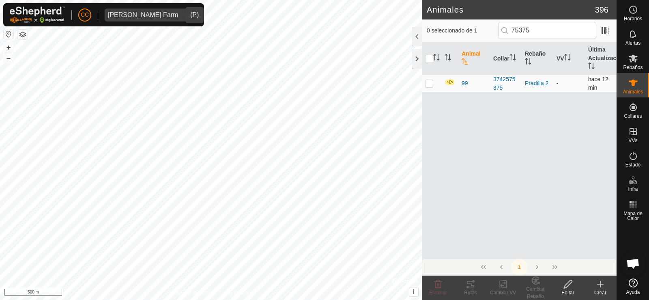
checkbox input "true"
click at [569, 290] on div "Editar" at bounding box center [568, 292] width 32 height 7
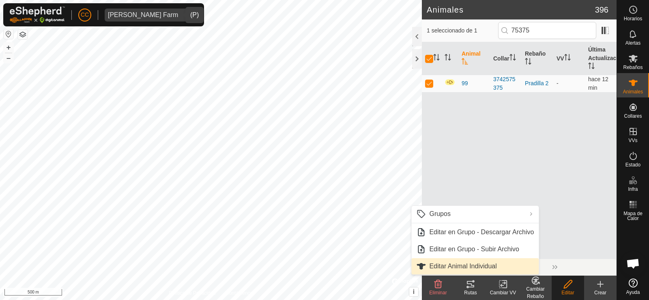
click at [508, 268] on link "Editar Animal Individual" at bounding box center [474, 266] width 127 height 16
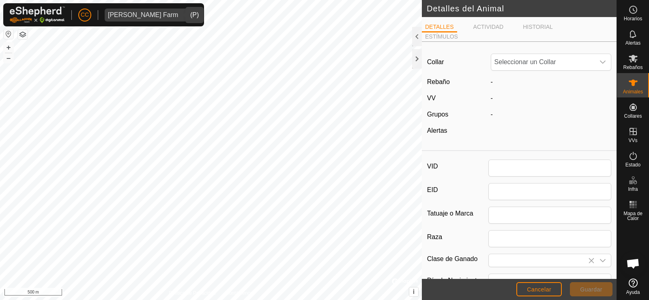
type input "99"
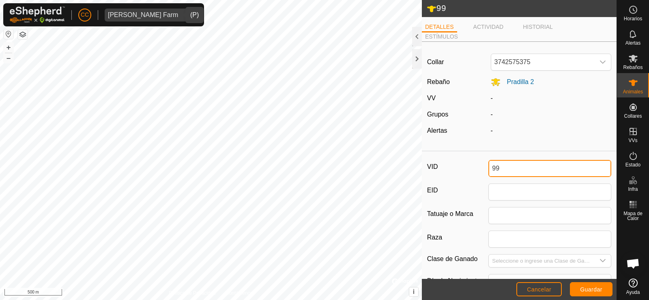
drag, startPoint x: 506, startPoint y: 170, endPoint x: 468, endPoint y: 170, distance: 37.7
click at [469, 170] on div "VID 99" at bounding box center [519, 168] width 184 height 17
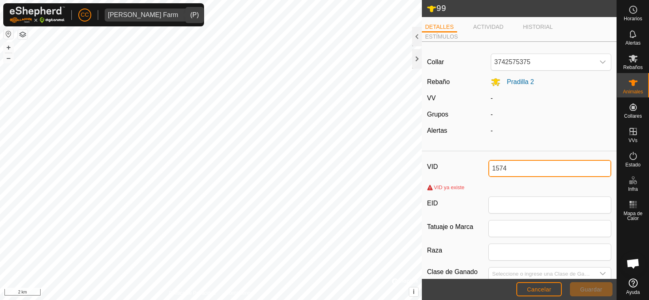
click at [489, 167] on input "1574" at bounding box center [550, 168] width 123 height 17
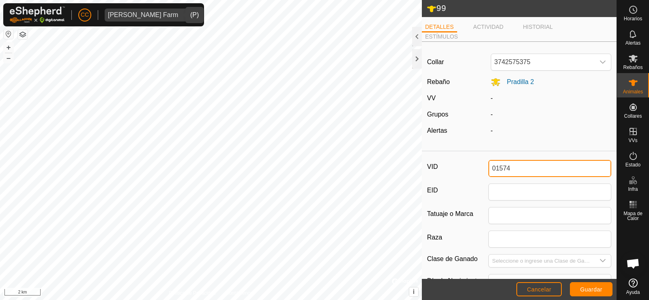
type input "01574"
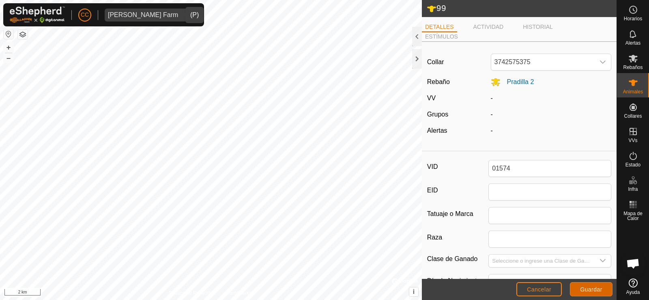
click at [596, 289] on span "Guardar" at bounding box center [591, 289] width 22 height 6
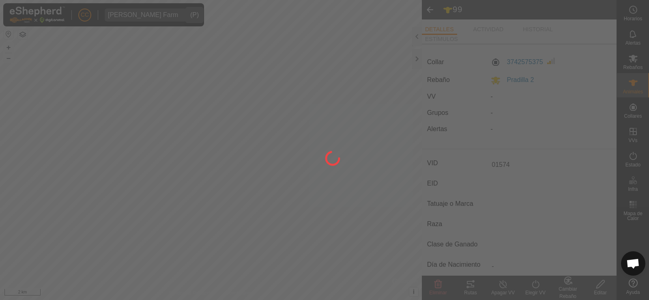
type input "-"
type input "0 kg"
type input "-"
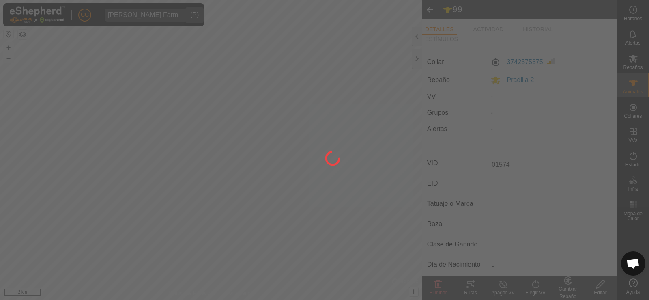
type input "-"
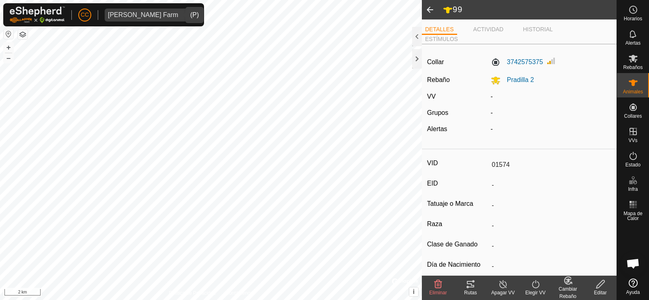
type input "99"
type input "-"
click at [135, 11] on span "[PERSON_NAME] Farm" at bounding box center [143, 15] width 77 height 13
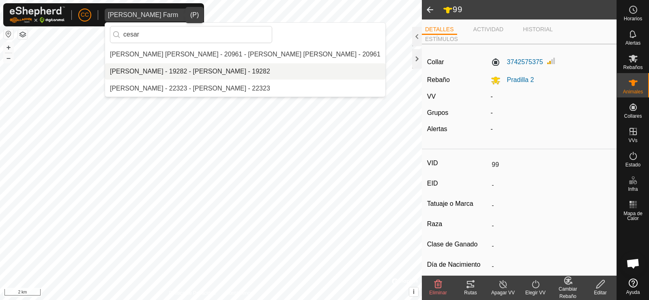
type input "cesar"
click at [159, 75] on li "[PERSON_NAME] - 19282 - [PERSON_NAME] - 19282" at bounding box center [245, 71] width 280 height 16
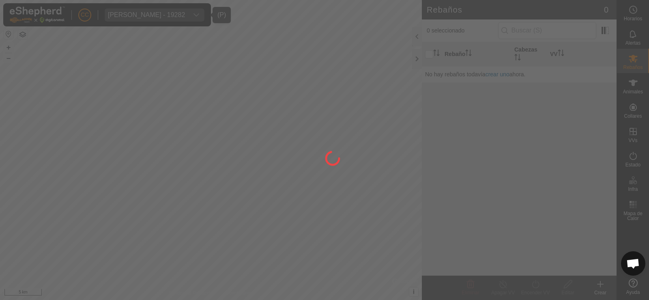
click at [241, 99] on div at bounding box center [324, 150] width 649 height 300
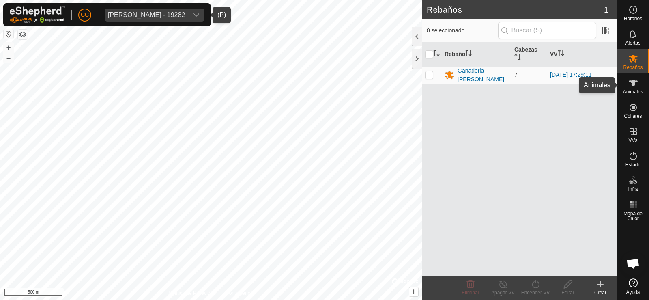
click at [634, 86] on icon at bounding box center [634, 83] width 10 height 10
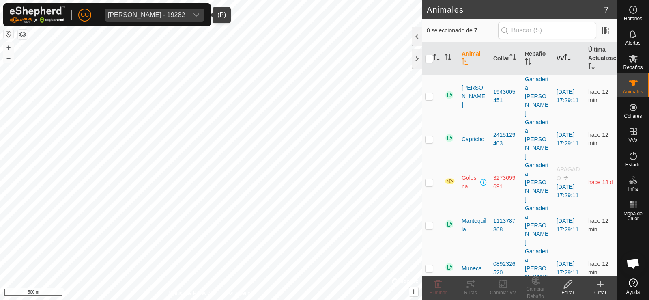
click at [570, 60] on icon "Activar para ordenar" at bounding box center [569, 57] width 1 height 6
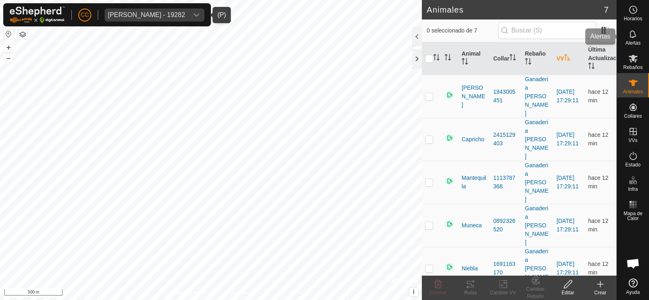
click at [636, 43] on span "Alertas" at bounding box center [633, 43] width 15 height 5
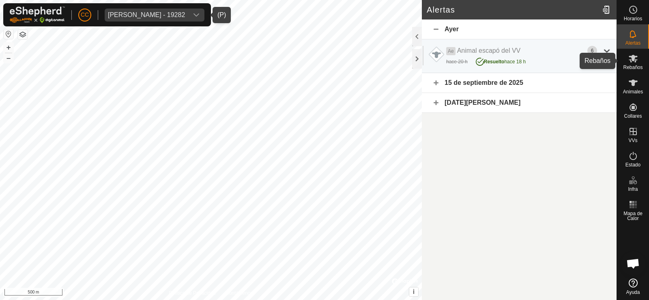
click at [638, 57] on es-mob-svg-icon at bounding box center [633, 58] width 15 height 13
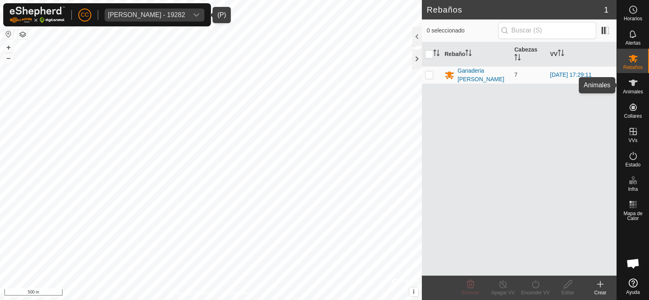
click at [640, 88] on es-animals-svg-icon at bounding box center [633, 82] width 15 height 13
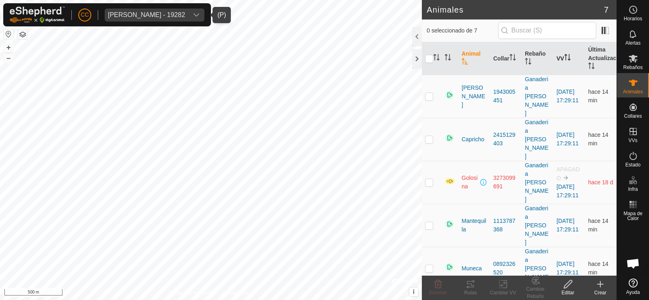
click at [569, 61] on p-sorticon "Activar para ordenar" at bounding box center [567, 58] width 6 height 6
click at [6, 33] on button "button" at bounding box center [9, 34] width 10 height 10
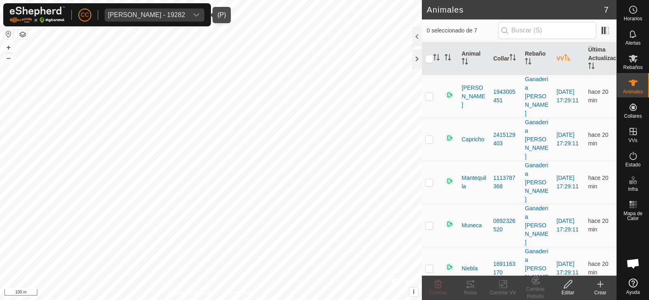
click at [147, 17] on div "Cesar Lopez Moledo - 19282" at bounding box center [146, 15] width 77 height 6
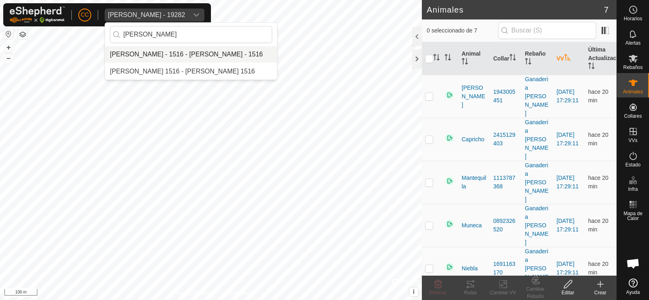
type input "oliver cas"
click at [191, 55] on li "[PERSON_NAME] - 1516 - [PERSON_NAME] - 1516" at bounding box center [191, 54] width 172 height 16
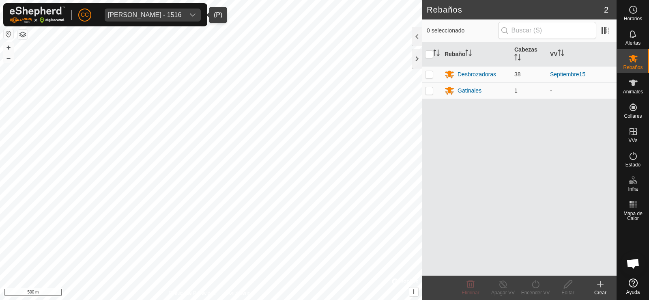
click at [6, 32] on button "button" at bounding box center [9, 34] width 10 height 10
click at [638, 81] on icon at bounding box center [634, 83] width 10 height 10
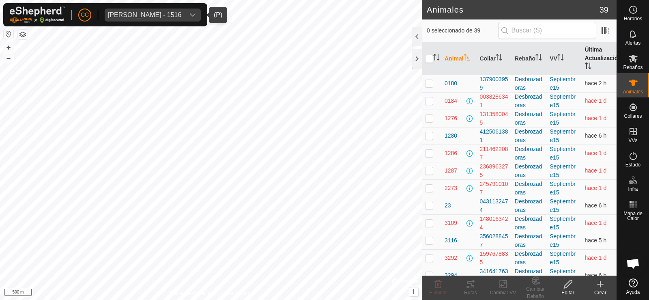
click at [590, 67] on icon "Activar para ordenar" at bounding box center [590, 65] width 1 height 6
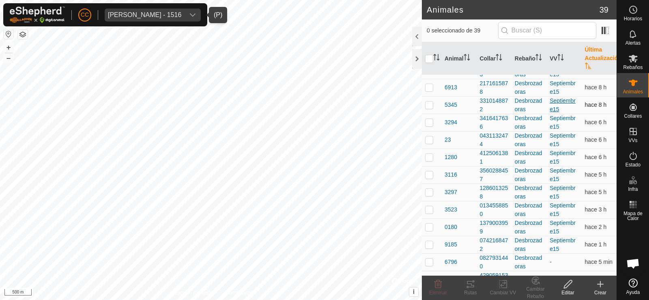
scroll to position [480, 0]
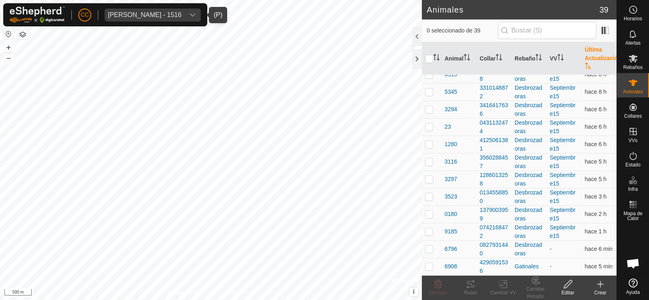
click at [185, 10] on span "Oliver Castedo Vega - 1516" at bounding box center [145, 15] width 80 height 13
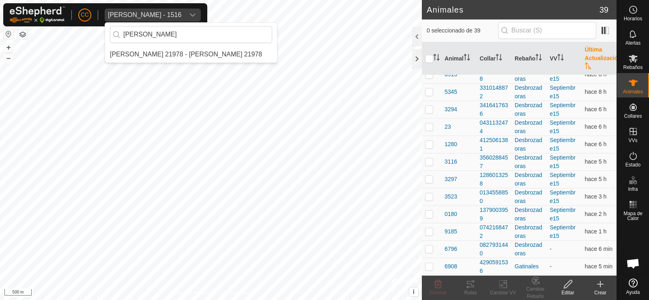
scroll to position [0, 0]
type input "inmacu"
click at [141, 56] on li "[PERSON_NAME] 21978 - [PERSON_NAME] 21978" at bounding box center [191, 54] width 172 height 16
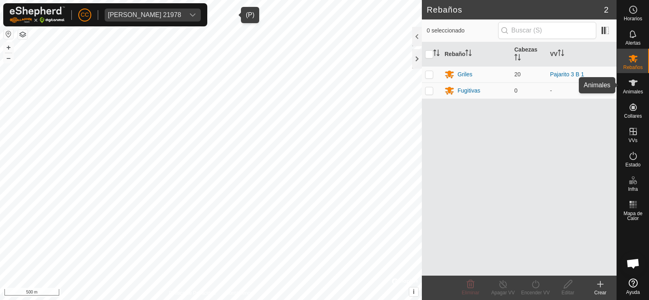
click at [629, 82] on icon at bounding box center [634, 83] width 10 height 10
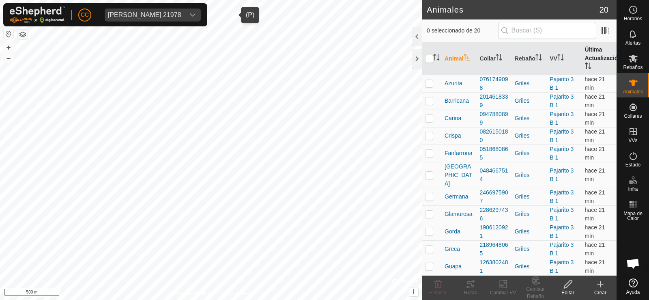
click at [584, 58] on th "Última Actualización" at bounding box center [599, 58] width 35 height 33
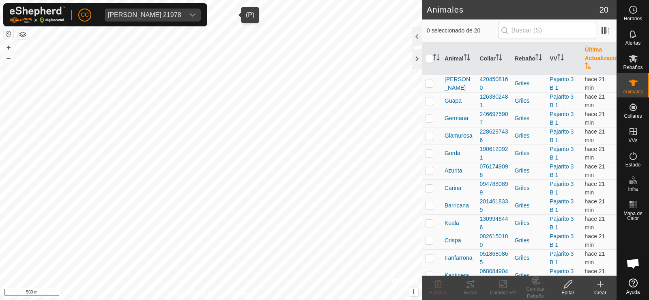
click at [584, 59] on th "Última Actualización" at bounding box center [599, 58] width 35 height 33
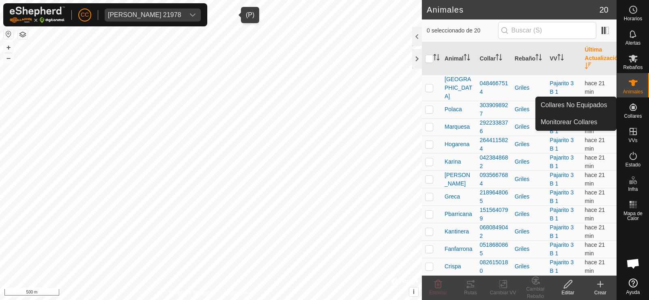
click at [633, 103] on icon at bounding box center [633, 106] width 7 height 7
click at [607, 105] on link "Collares No Equipados" at bounding box center [576, 105] width 80 height 16
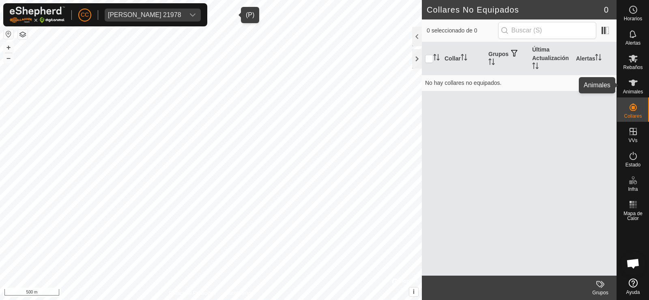
click at [634, 82] on icon at bounding box center [633, 83] width 9 height 6
